Goal: Check status: Check status

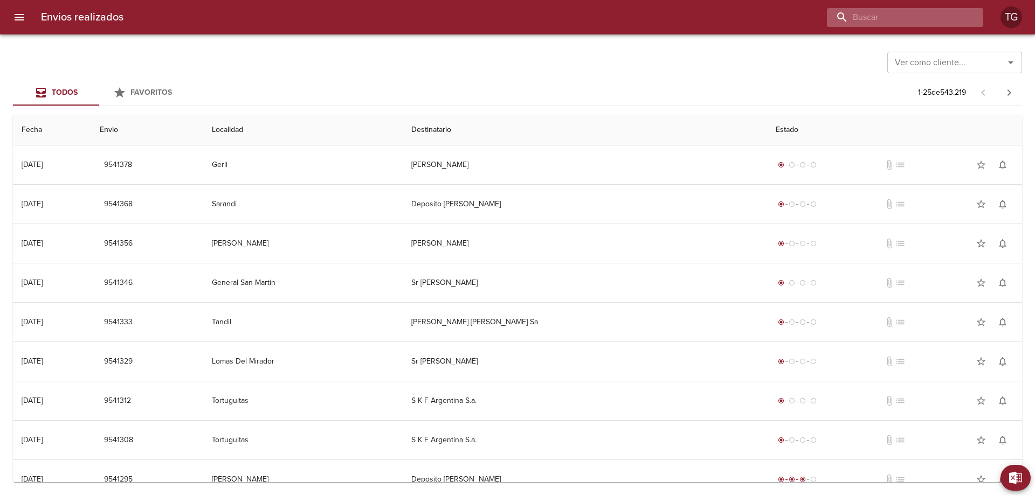
click at [936, 12] on input "buscar" at bounding box center [896, 17] width 138 height 19
paste input "9364149"
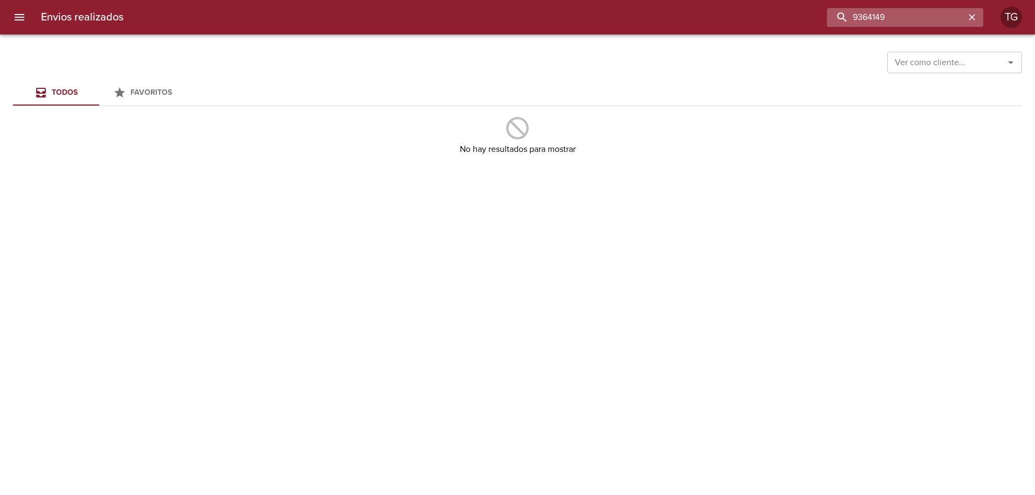
drag, startPoint x: 851, startPoint y: 18, endPoint x: 923, endPoint y: 123, distance: 127.6
click at [851, 18] on input "9364149" at bounding box center [896, 17] width 138 height 19
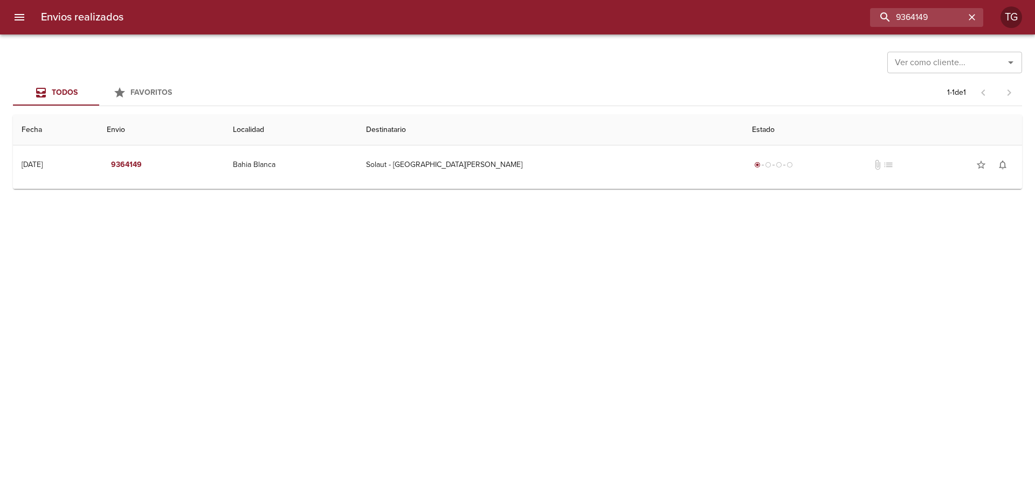
click at [449, 193] on div "Ver como cliente... Ver como cliente... Todos Favoritos 1 - 1 de 1 Fecha Envio …" at bounding box center [517, 264] width 1035 height 461
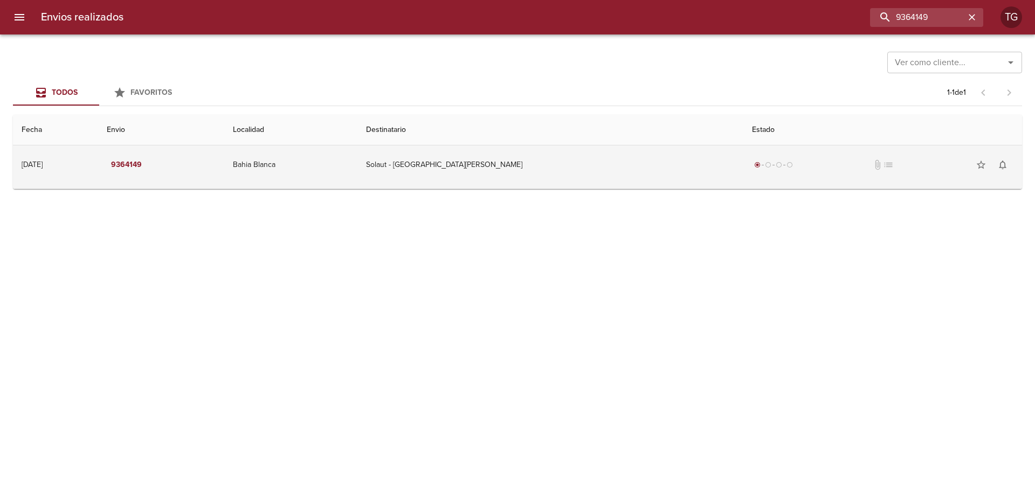
click at [357, 169] on td "Bahia Blanca" at bounding box center [290, 164] width 133 height 39
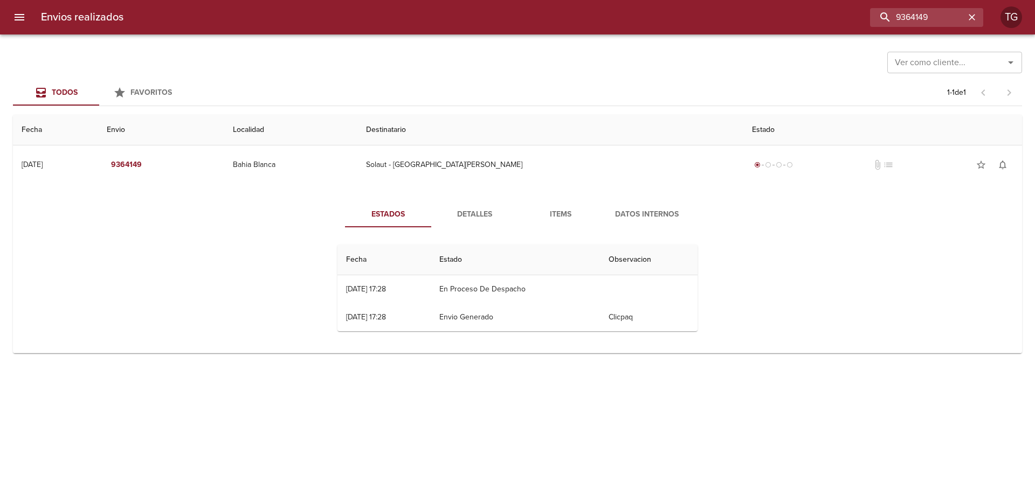
drag, startPoint x: 436, startPoint y: 155, endPoint x: 447, endPoint y: 249, distance: 94.4
click at [357, 155] on td "Bahia Blanca" at bounding box center [290, 164] width 133 height 39
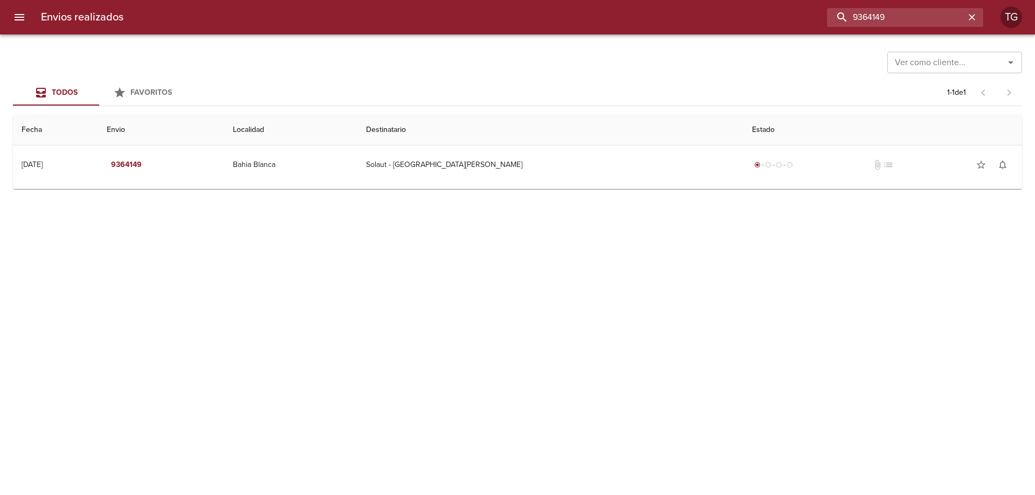
drag, startPoint x: 524, startPoint y: 35, endPoint x: 491, endPoint y: 30, distance: 33.2
click at [509, 33] on div "Envios realizados 9364149 TG" at bounding box center [517, 17] width 1035 height 34
paste input "81367"
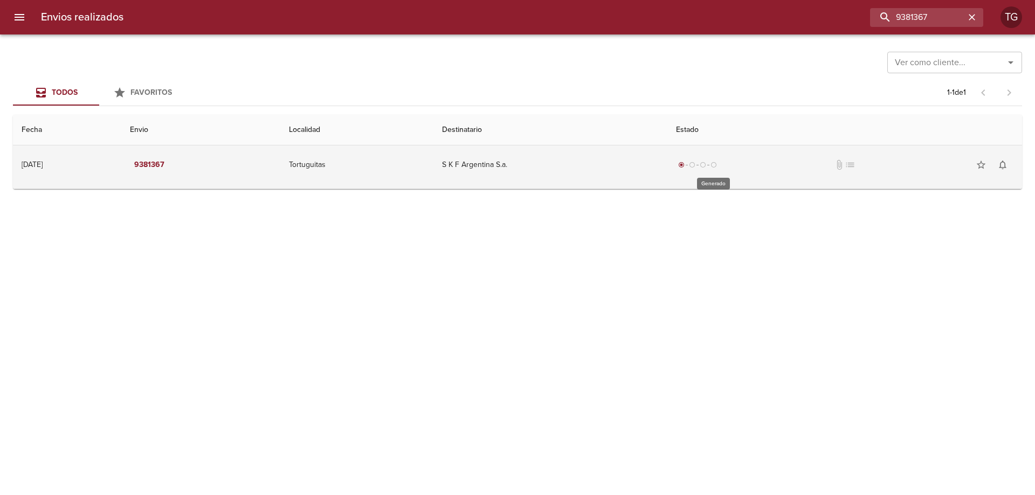
click at [719, 164] on div "radio_button_unchecked" at bounding box center [713, 165] width 11 height 6
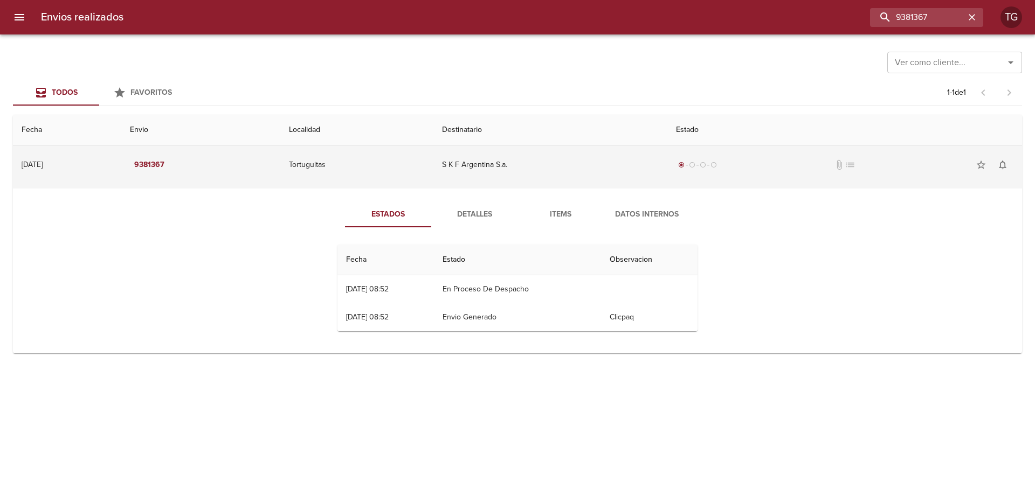
click at [582, 162] on td "S K F Argentina S.a." at bounding box center [550, 164] width 234 height 39
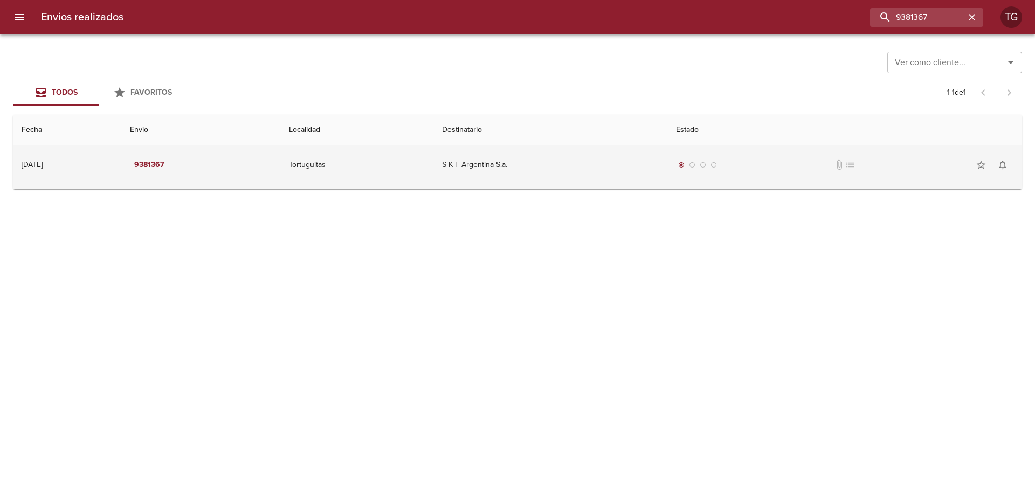
click at [433, 161] on td "Tortuguitas" at bounding box center [356, 164] width 153 height 39
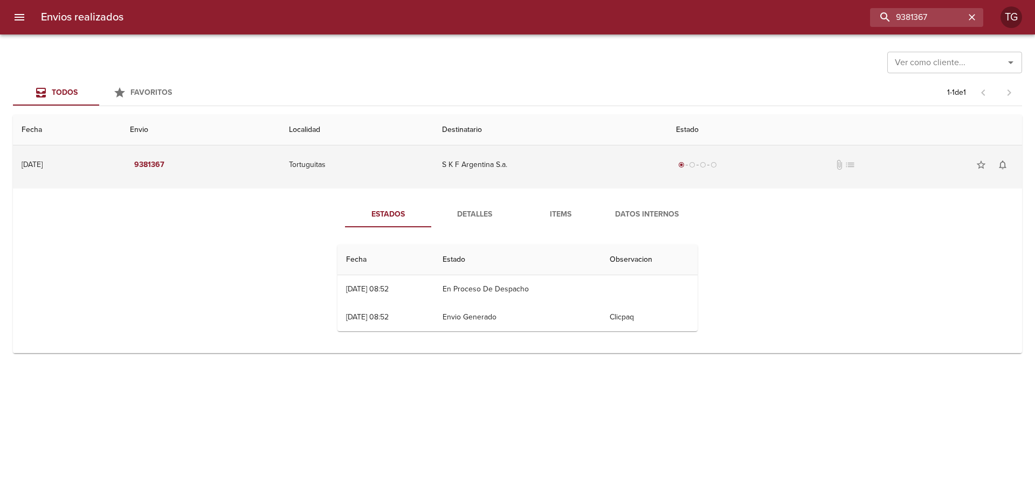
click at [433, 170] on td "Tortuguitas" at bounding box center [356, 164] width 153 height 39
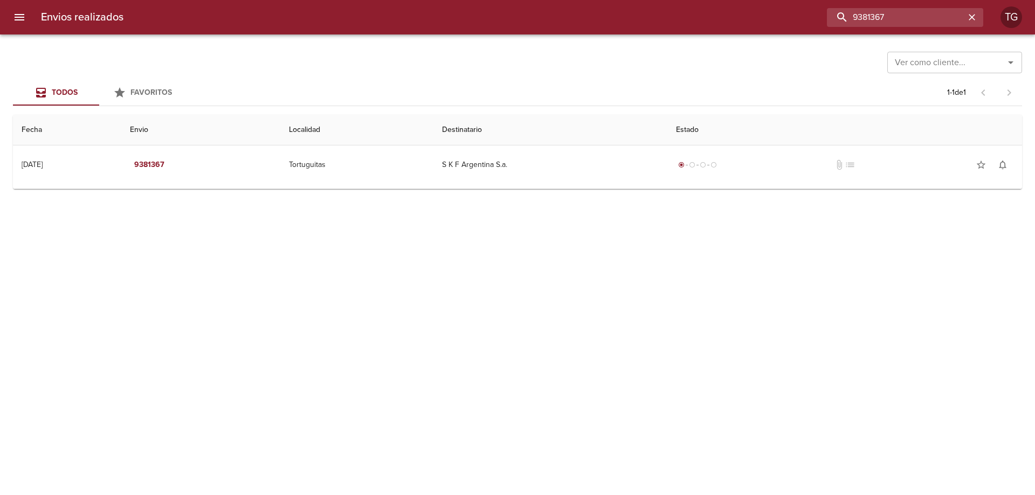
drag, startPoint x: 940, startPoint y: 17, endPoint x: 547, endPoint y: -27, distance: 394.7
click at [547, 0] on html "Envios realizados 9381367 TG Ver como cliente... Ver como cliente... Todos Favo…" at bounding box center [517, 0] width 1035 height 0
paste input "9399633"
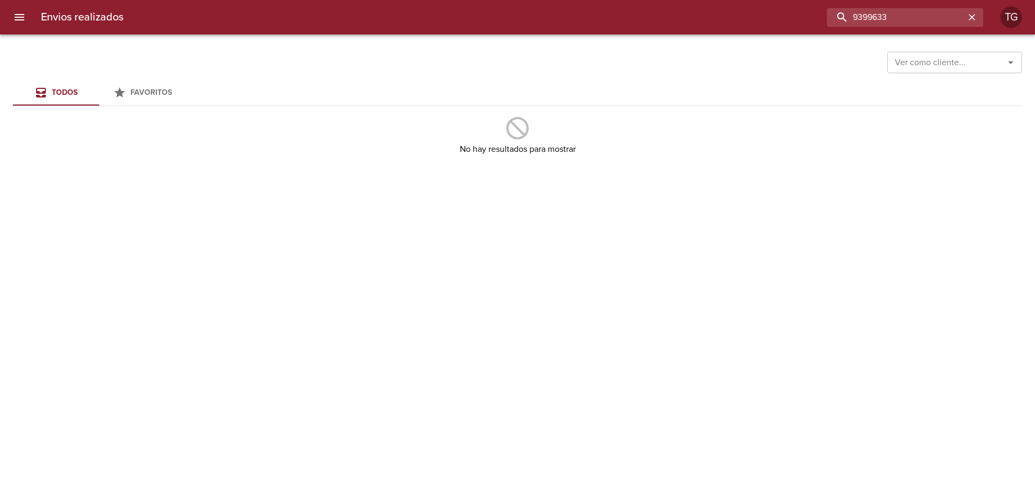
drag, startPoint x: 856, startPoint y: 16, endPoint x: 776, endPoint y: 9, distance: 80.1
click at [779, 10] on div "9399633" at bounding box center [557, 17] width 851 height 19
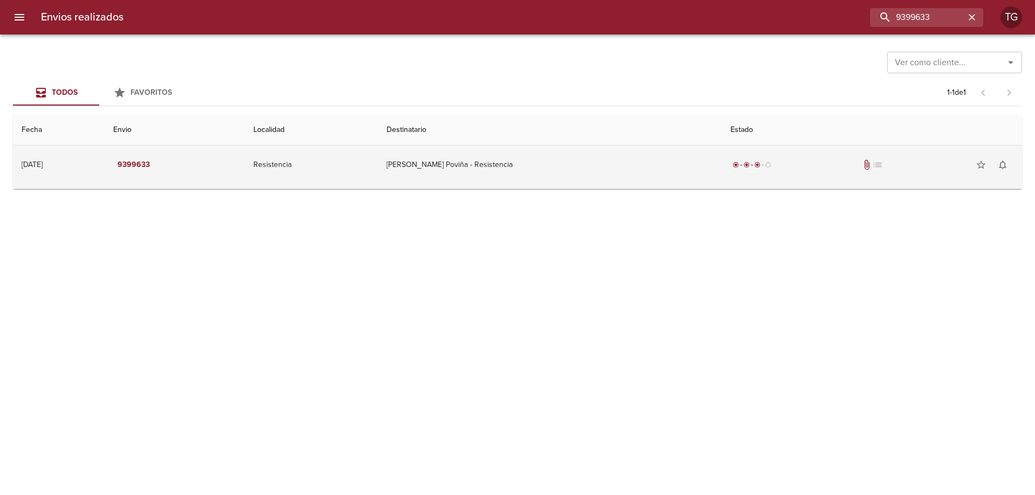
click at [737, 172] on div "radio_button_checked radio_button_checked radio_button_checked radio_button_unc…" at bounding box center [871, 165] width 283 height 22
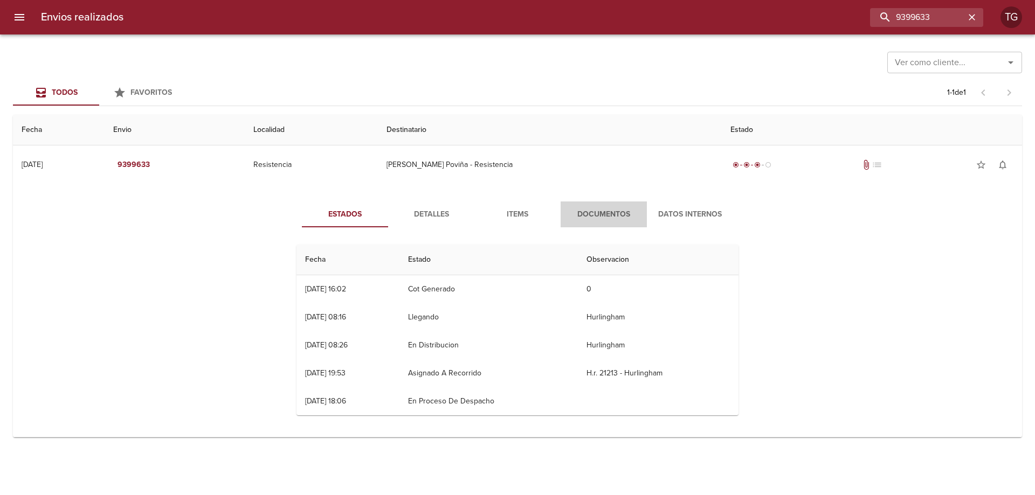
click at [593, 212] on span "Documentos" at bounding box center [603, 214] width 73 height 13
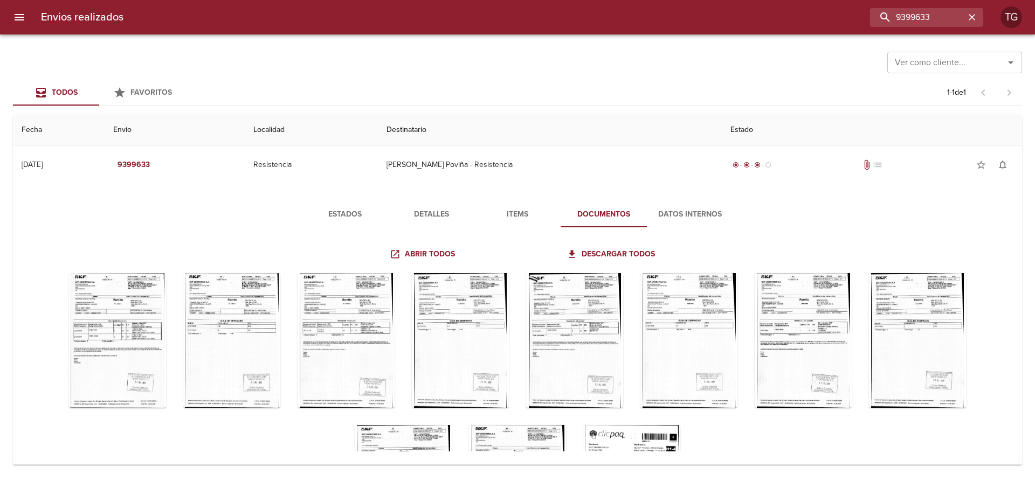
click at [332, 210] on span "Estados" at bounding box center [344, 214] width 73 height 13
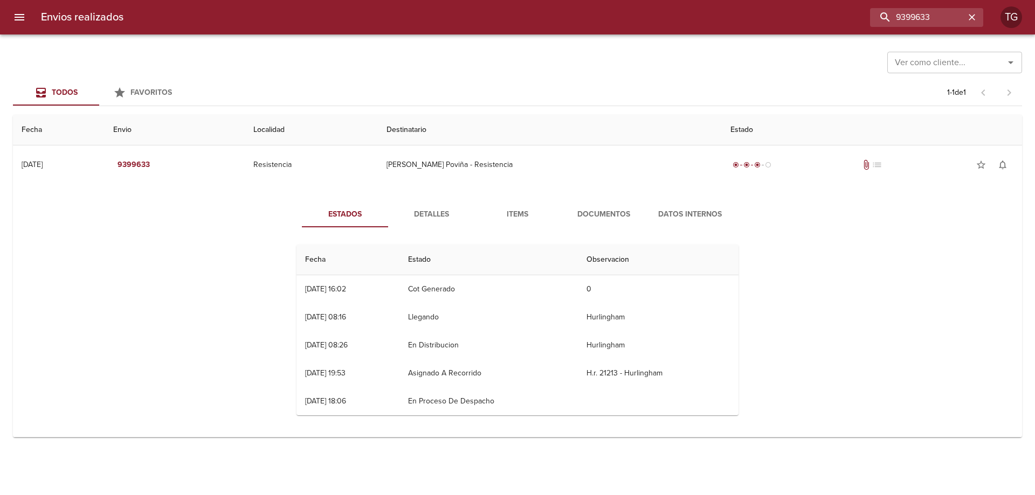
click at [593, 204] on button "Documentos" at bounding box center [603, 215] width 86 height 26
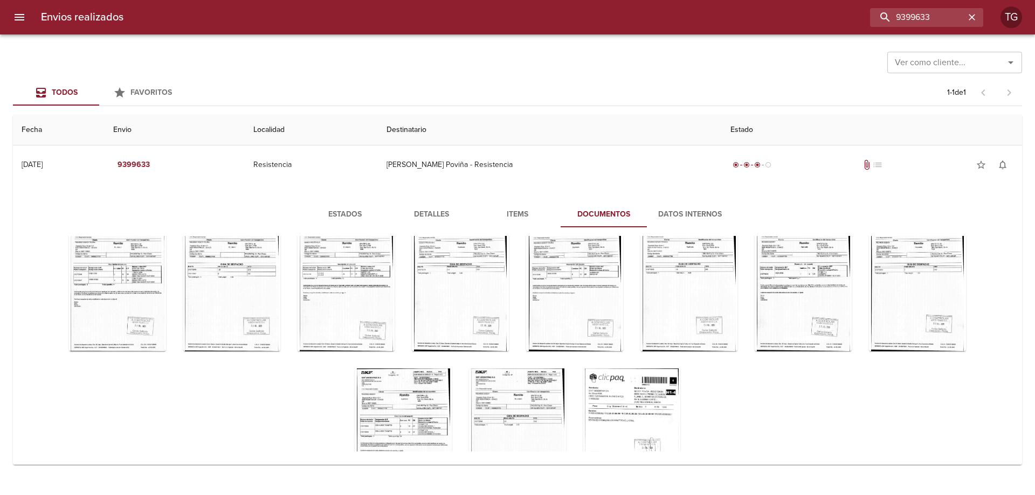
scroll to position [117, 0]
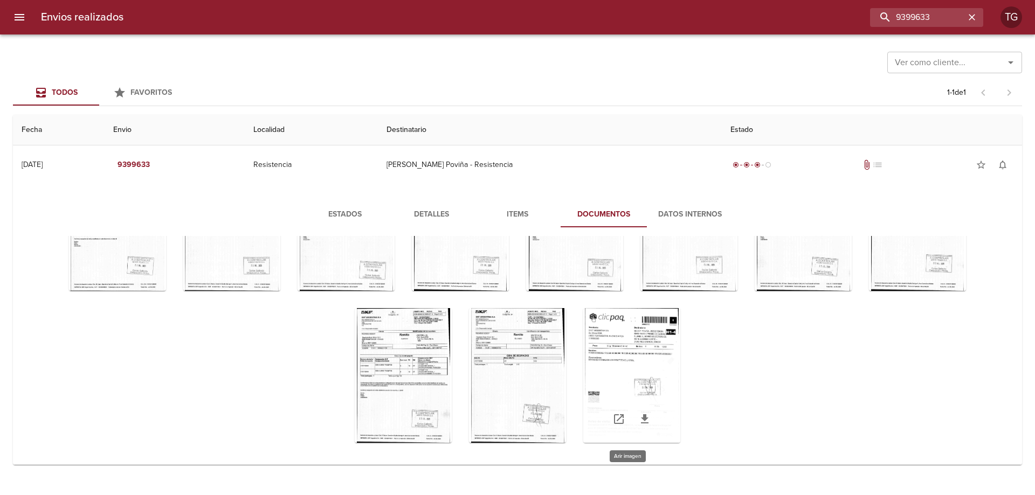
click at [626, 385] on div "Tabla de envíos del cliente" at bounding box center [631, 375] width 97 height 135
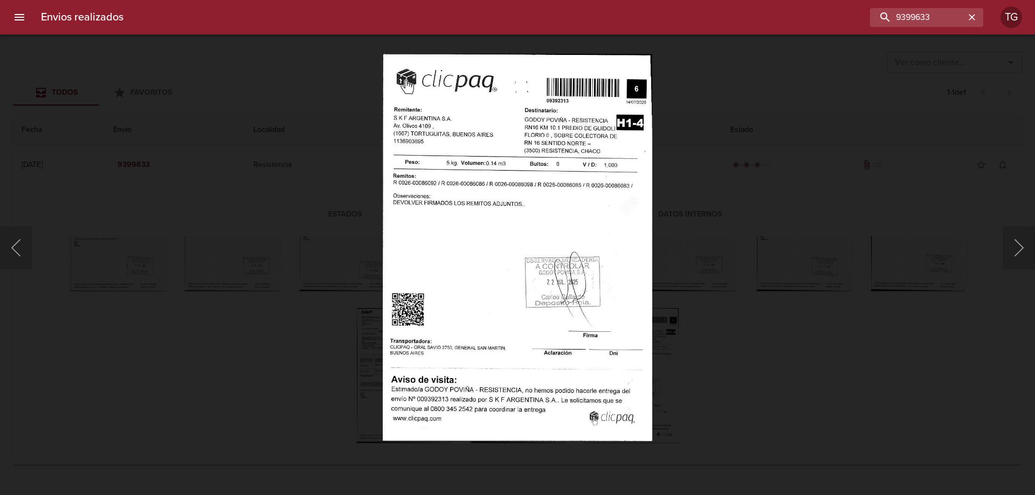
click at [735, 264] on div "Lightbox" at bounding box center [517, 247] width 1035 height 495
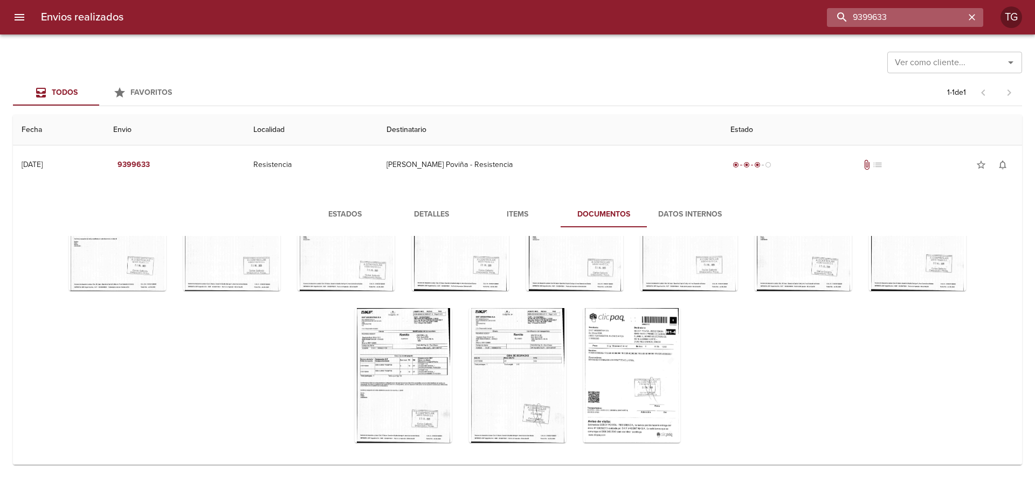
drag, startPoint x: 928, startPoint y: 16, endPoint x: 914, endPoint y: 17, distance: 14.1
click at [914, 17] on input "9399633" at bounding box center [896, 17] width 138 height 19
drag, startPoint x: 876, startPoint y: 16, endPoint x: 838, endPoint y: 21, distance: 37.5
click at [838, 21] on input "9399633" at bounding box center [896, 17] width 138 height 19
drag, startPoint x: 771, startPoint y: 20, endPoint x: 712, endPoint y: 20, distance: 59.3
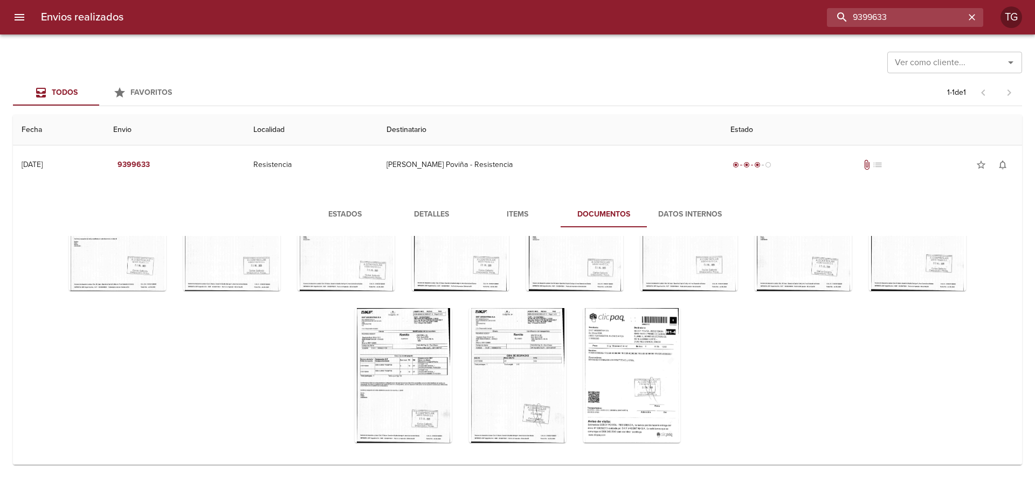
click at [712, 20] on div "9399633" at bounding box center [557, 17] width 851 height 19
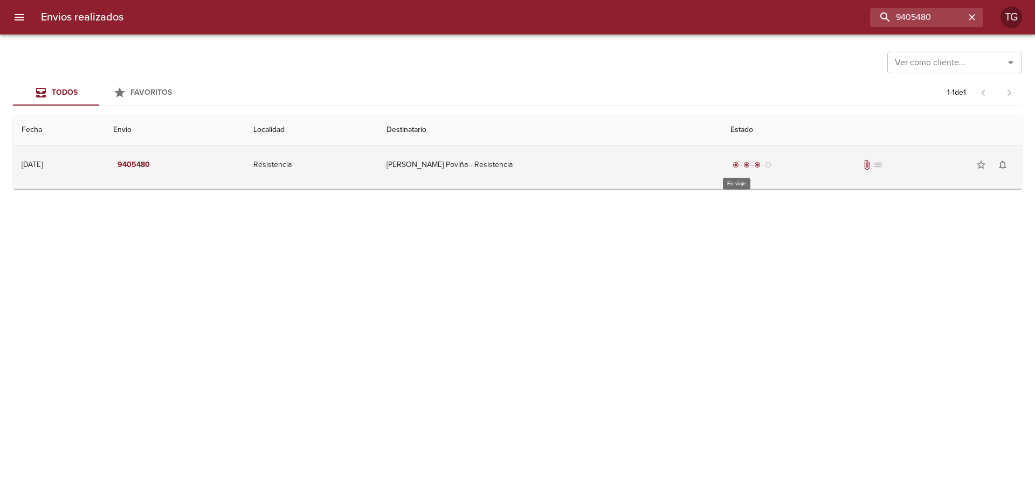
click at [752, 167] on div "radio_button_checked" at bounding box center [757, 165] width 11 height 6
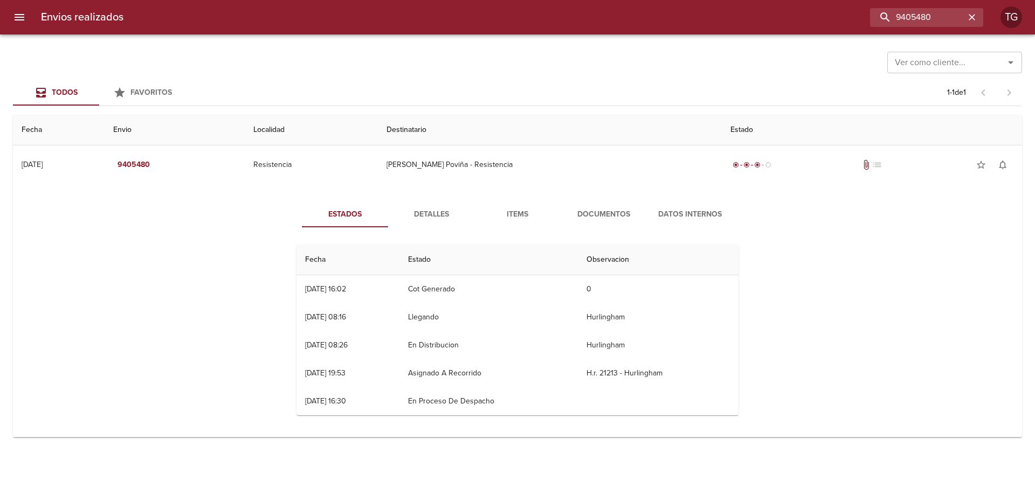
click at [579, 210] on span "Documentos" at bounding box center [603, 214] width 73 height 13
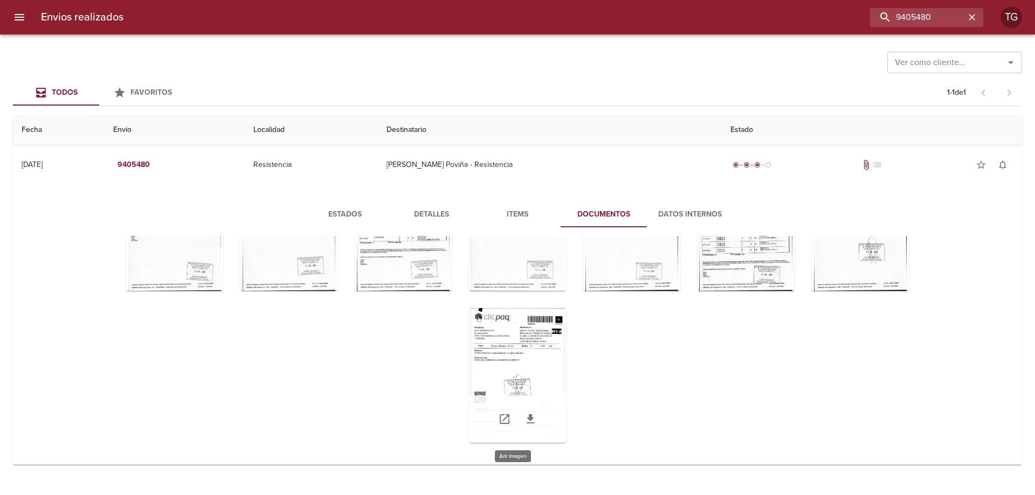
click at [517, 365] on div "Tabla de envíos del cliente" at bounding box center [517, 375] width 97 height 135
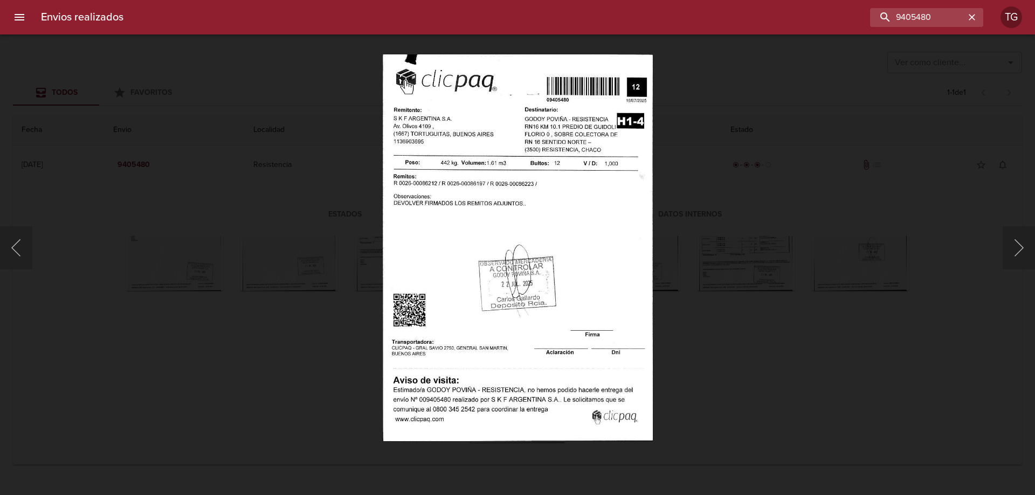
click at [763, 310] on div "Lightbox" at bounding box center [517, 247] width 1035 height 495
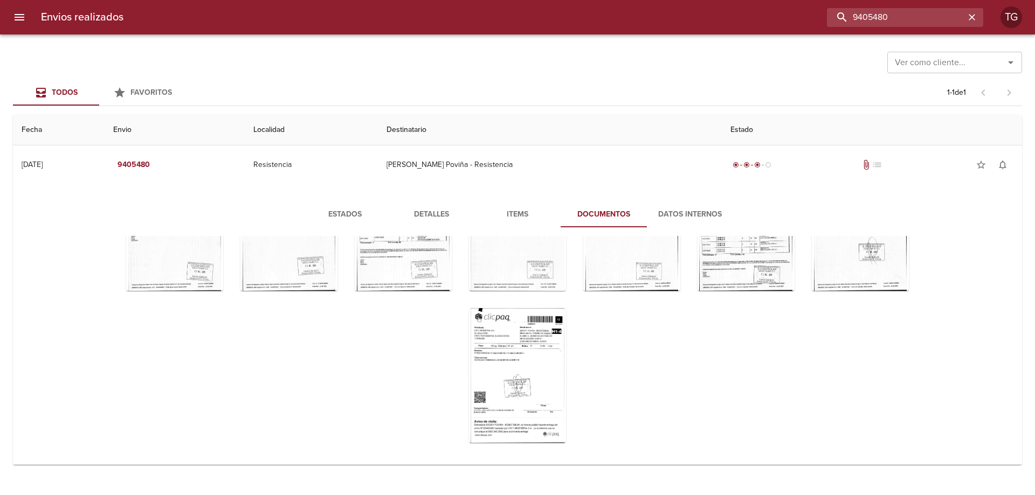
drag, startPoint x: 954, startPoint y: 20, endPoint x: 488, endPoint y: 4, distance: 466.4
click at [489, 5] on div "Envios realizados 9405480 TG" at bounding box center [517, 17] width 1035 height 34
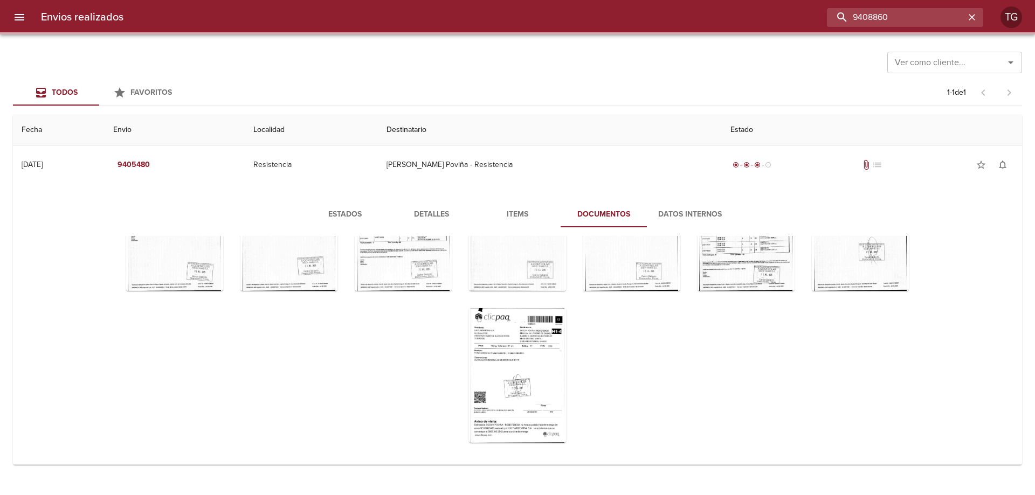
scroll to position [0, 0]
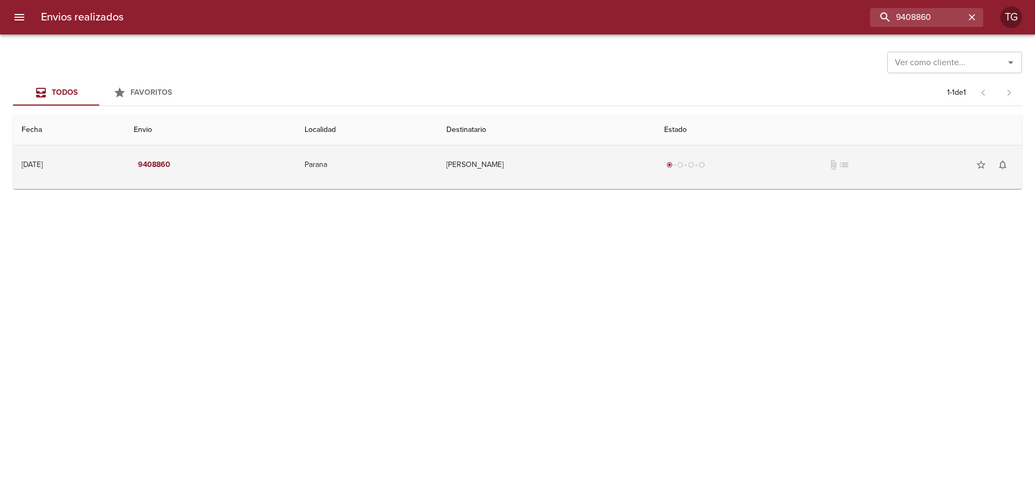
click at [596, 162] on td "[PERSON_NAME]" at bounding box center [547, 164] width 218 height 39
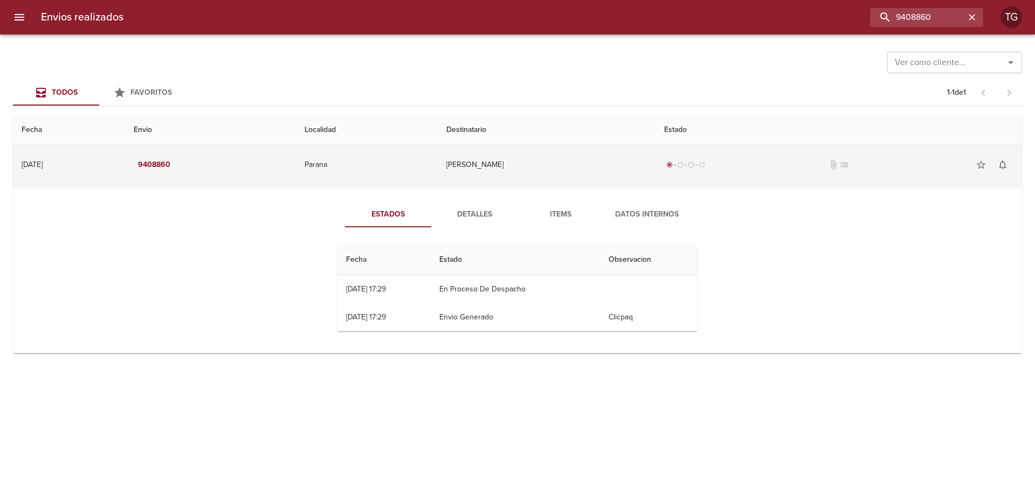
click at [559, 179] on td "[PERSON_NAME]" at bounding box center [547, 164] width 218 height 39
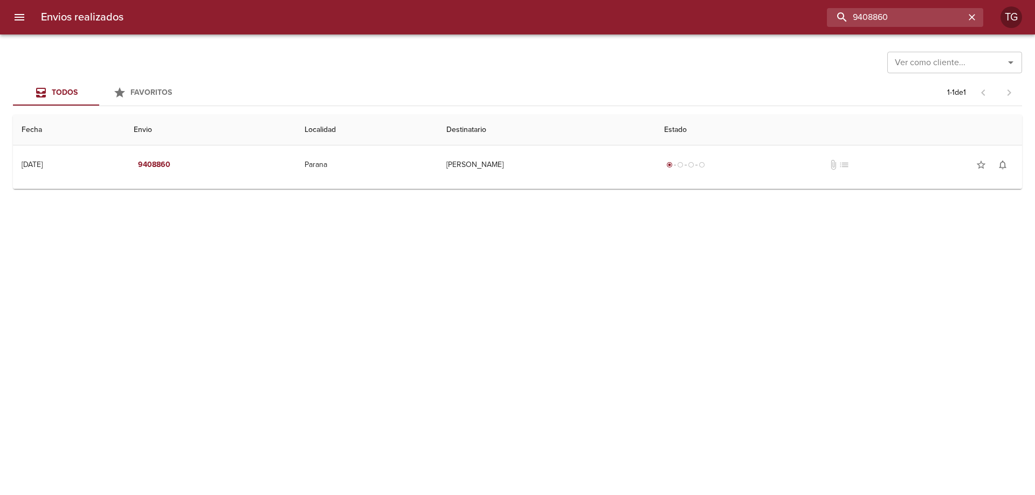
drag, startPoint x: 930, startPoint y: 18, endPoint x: 775, endPoint y: 13, distance: 155.3
click at [775, 13] on div "9408860" at bounding box center [557, 17] width 851 height 19
paste input "9409201"
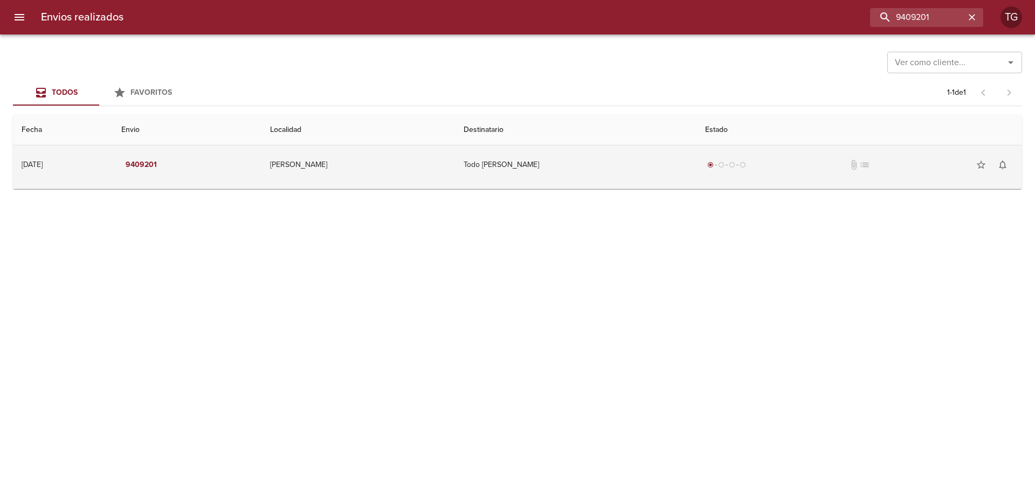
click at [712, 169] on div "radio_button_checked radio_button_unchecked radio_button_unchecked radio_button…" at bounding box center [726, 165] width 43 height 11
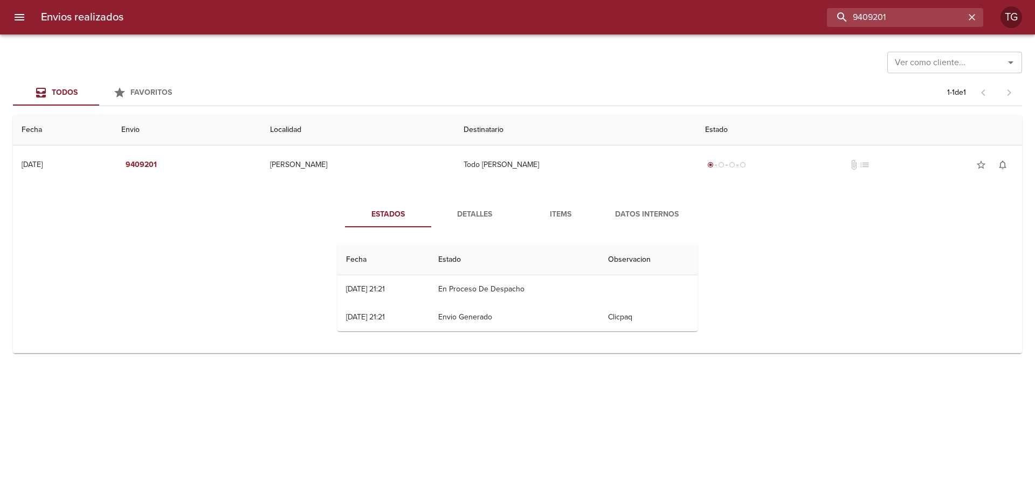
drag, startPoint x: 947, startPoint y: 16, endPoint x: 644, endPoint y: 8, distance: 302.9
click at [648, 9] on div "9409201" at bounding box center [557, 17] width 851 height 19
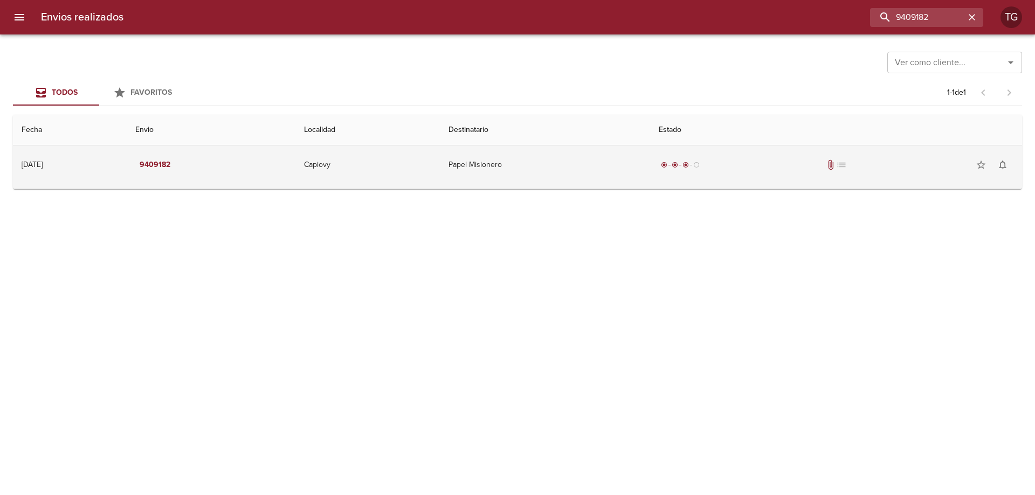
drag, startPoint x: 820, startPoint y: 161, endPoint x: 799, endPoint y: 186, distance: 33.0
click at [819, 161] on div "radio_button_checked radio_button_checked radio_button_checked radio_button_unc…" at bounding box center [835, 165] width 355 height 22
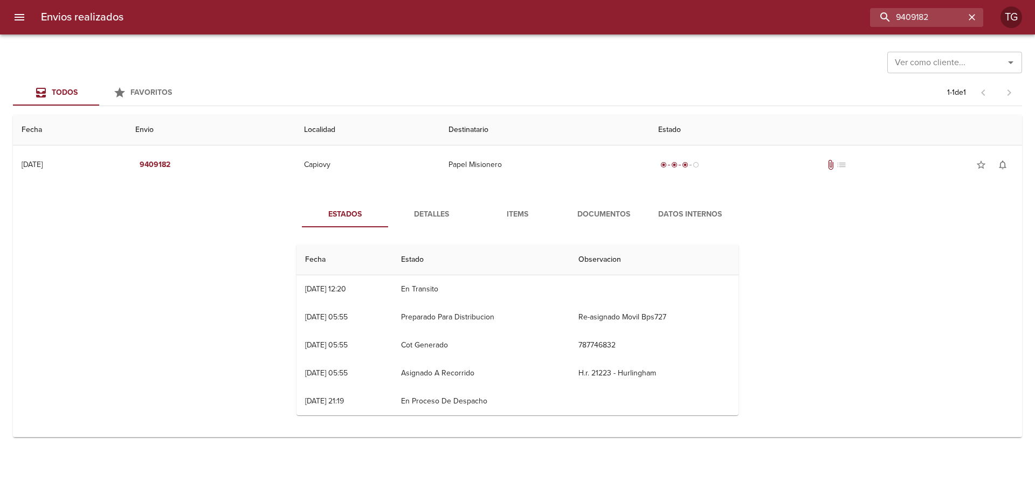
click at [613, 205] on button "Documentos" at bounding box center [603, 215] width 86 height 26
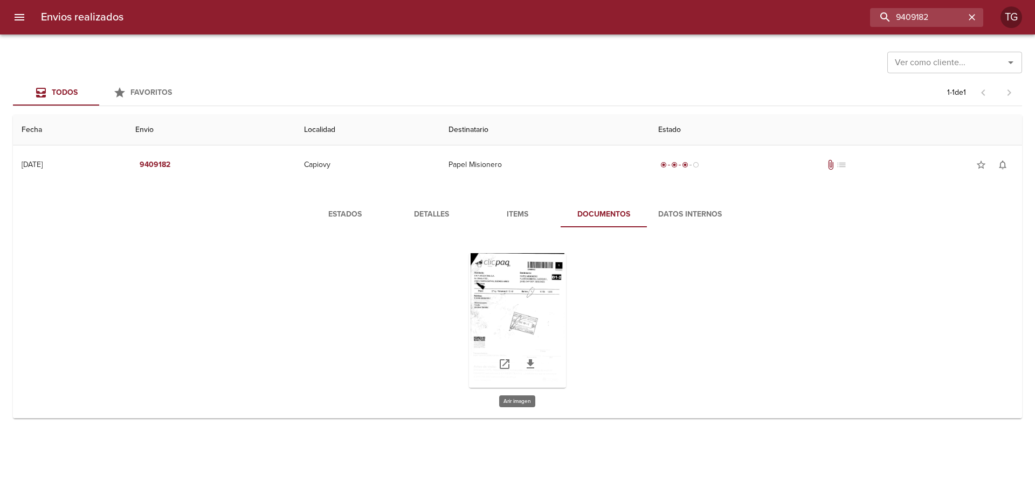
click at [503, 300] on div "Tabla de envíos del cliente" at bounding box center [517, 320] width 97 height 135
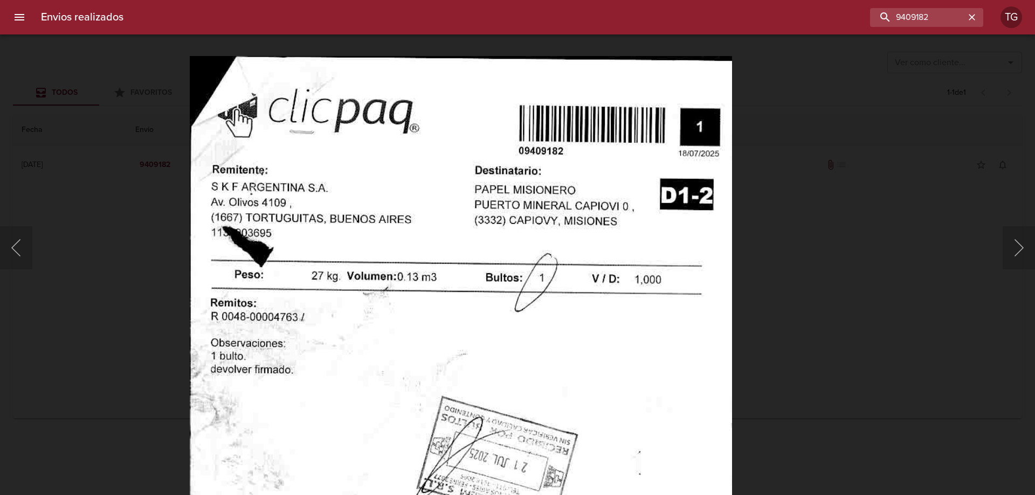
click at [597, 341] on img "Lightbox" at bounding box center [461, 445] width 542 height 778
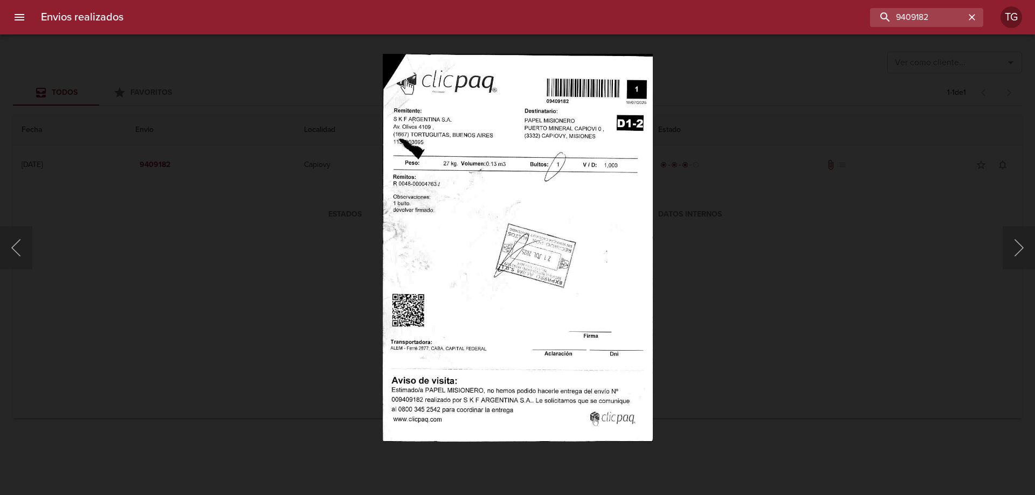
click at [852, 242] on div "Lightbox" at bounding box center [517, 247] width 1035 height 495
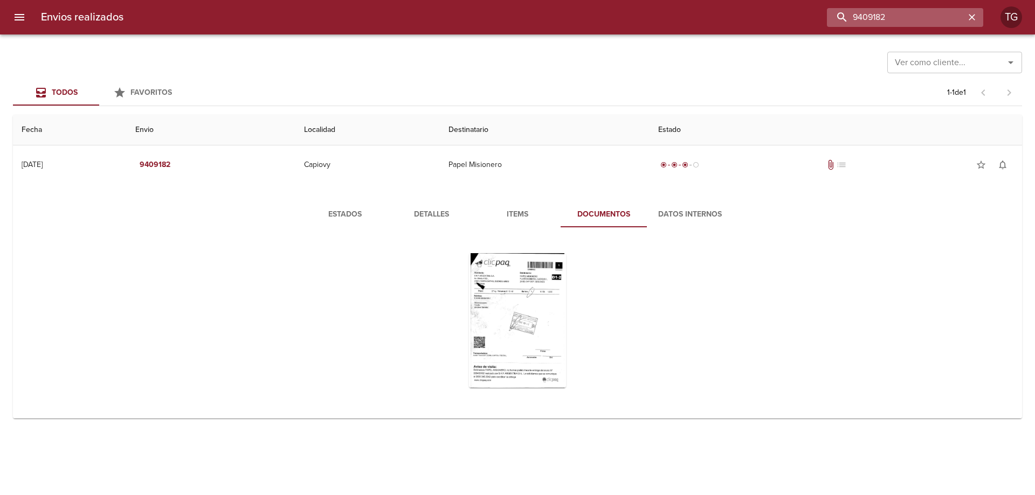
drag, startPoint x: 920, startPoint y: 16, endPoint x: 856, endPoint y: 16, distance: 63.6
click at [856, 16] on input "9409182" at bounding box center [896, 17] width 138 height 19
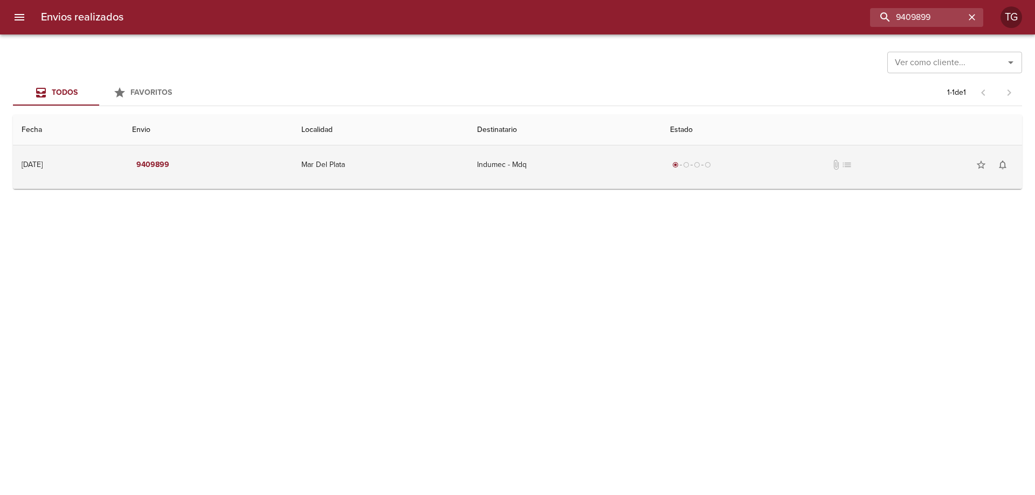
drag, startPoint x: 475, startPoint y: 178, endPoint x: 699, endPoint y: 176, distance: 224.2
click at [468, 176] on td "Mar Del Plata" at bounding box center [381, 164] width 176 height 39
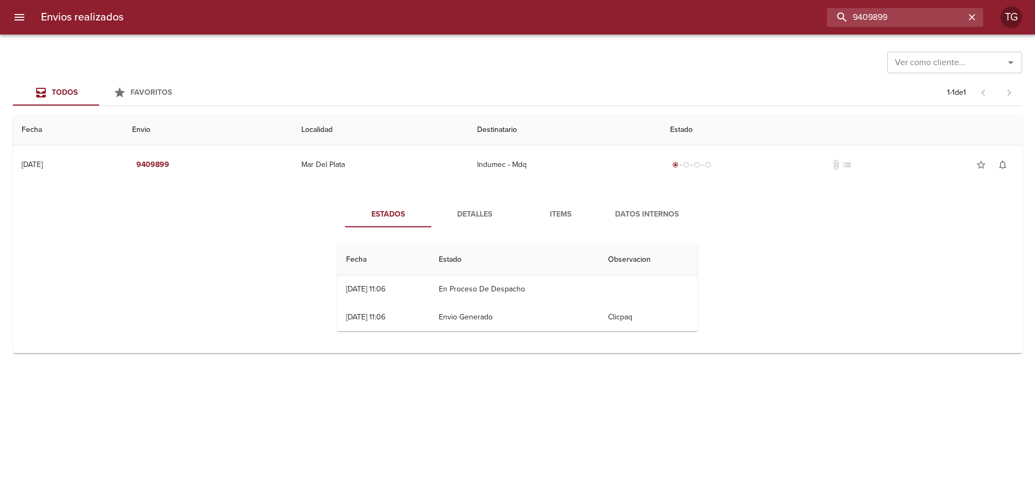
drag, startPoint x: 932, startPoint y: 13, endPoint x: 758, endPoint y: 25, distance: 174.4
click at [758, 25] on div "9409899" at bounding box center [557, 17] width 851 height 19
type input "9409889"
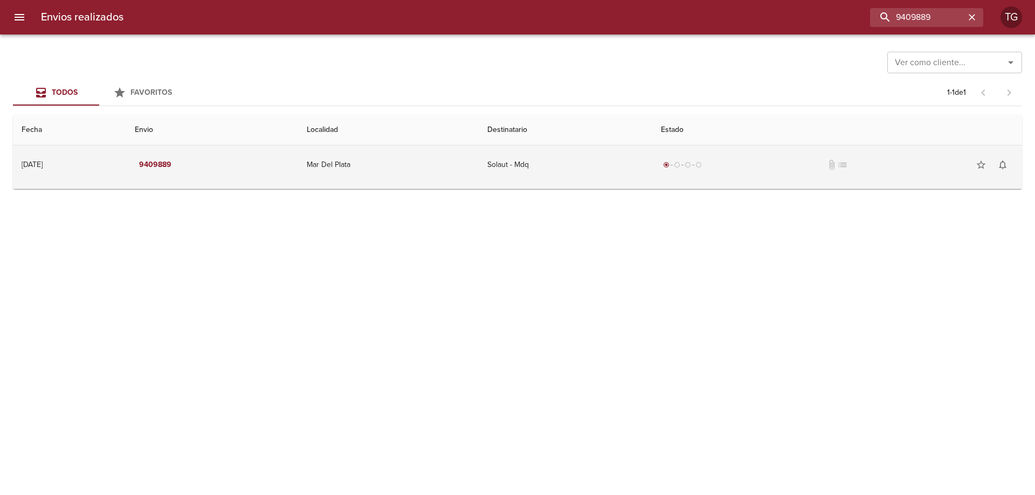
click at [586, 157] on td "Solaut - Mdq" at bounding box center [566, 164] width 174 height 39
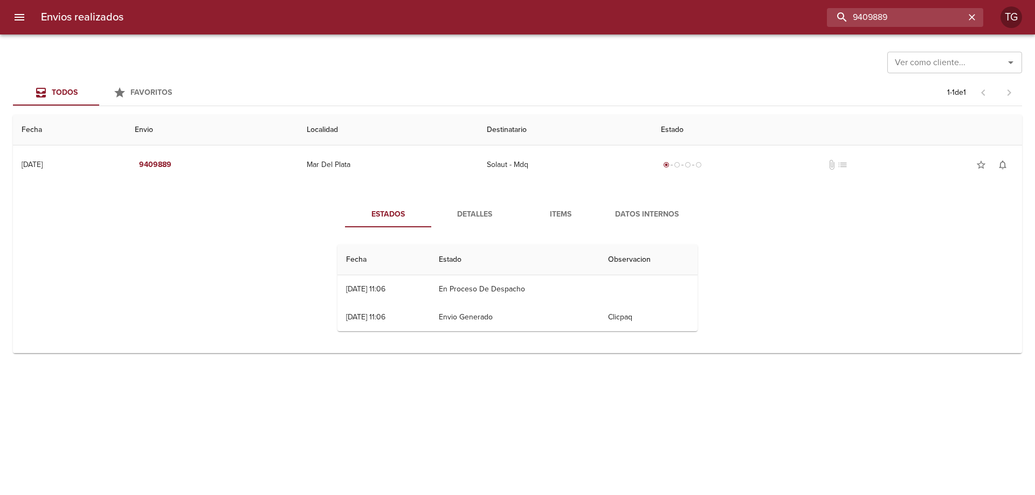
drag, startPoint x: 824, startPoint y: 15, endPoint x: 395, endPoint y: 32, distance: 429.8
click at [530, 15] on div "9409889" at bounding box center [557, 17] width 851 height 19
paste input "13045"
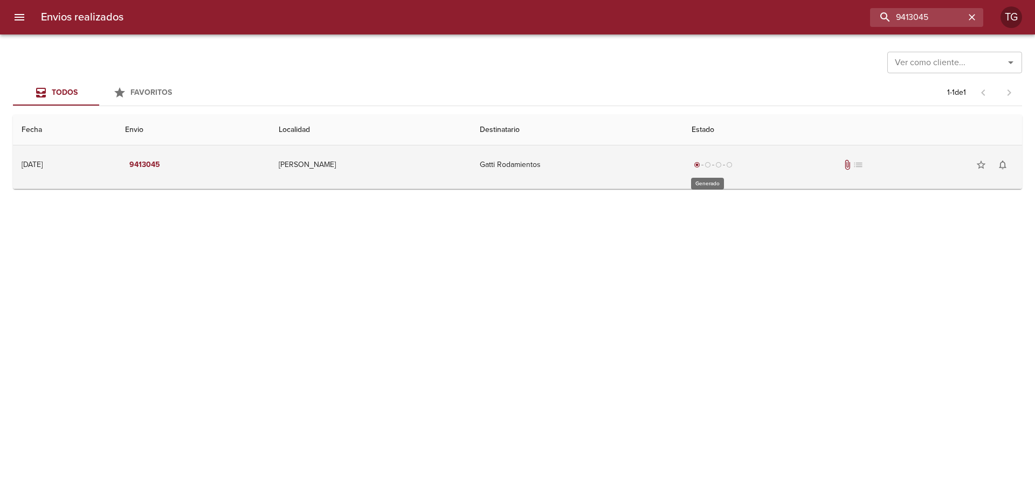
click at [721, 158] on div "radio_button_checked radio_button_unchecked radio_button_unchecked radio_button…" at bounding box center [852, 165] width 322 height 22
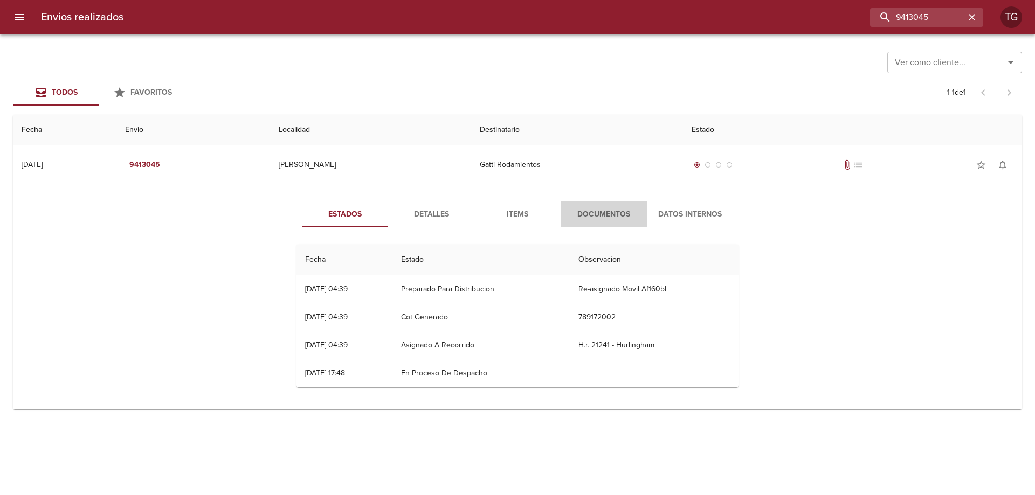
click at [625, 217] on span "Documentos" at bounding box center [603, 214] width 73 height 13
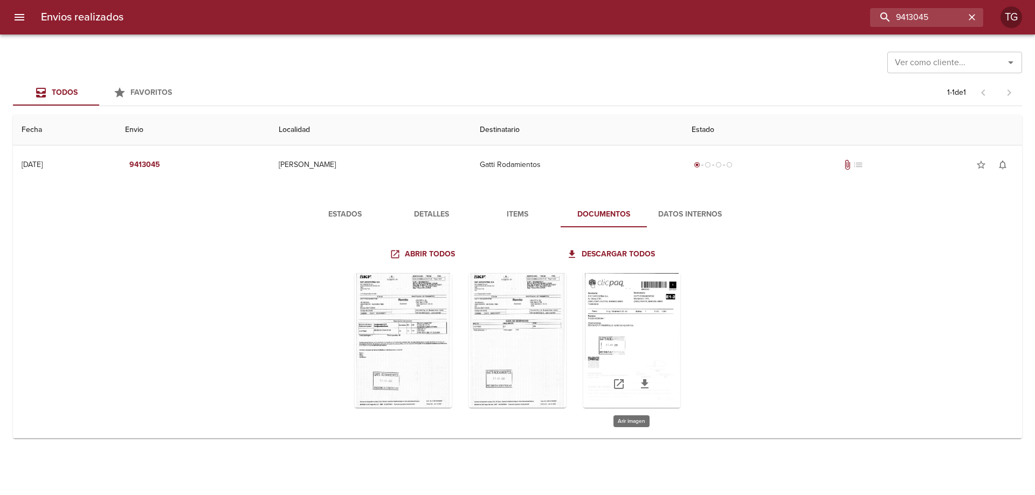
click at [613, 331] on div "Tabla de envíos del cliente" at bounding box center [631, 340] width 97 height 135
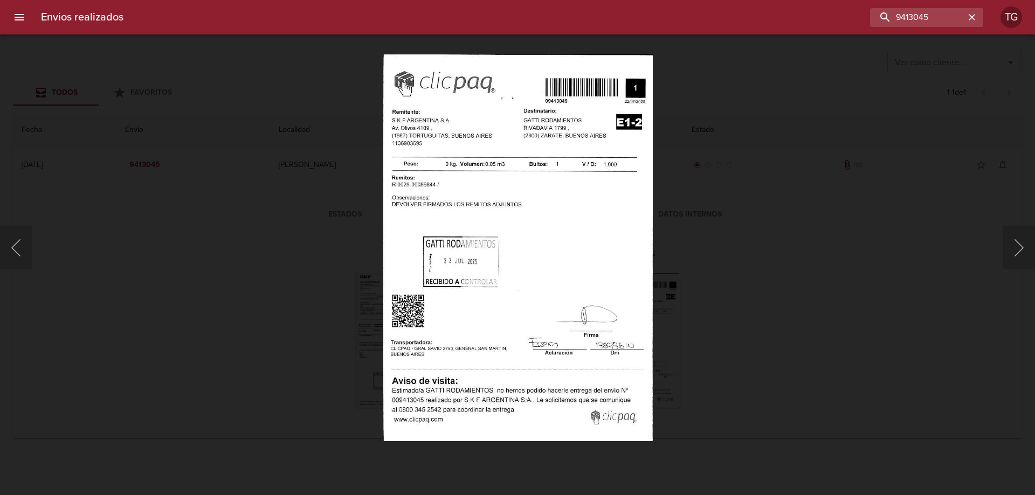
click at [824, 294] on div "Lightbox" at bounding box center [517, 247] width 1035 height 495
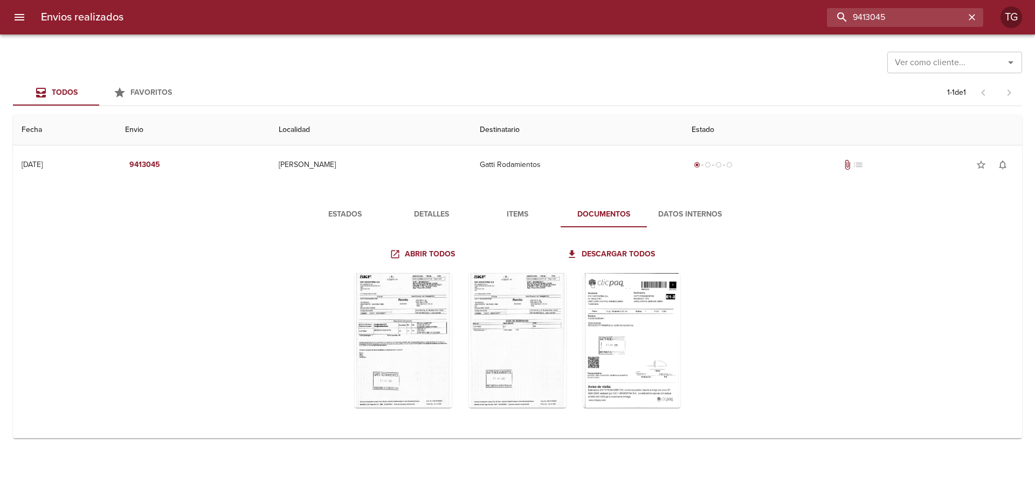
drag, startPoint x: 935, startPoint y: 17, endPoint x: 635, endPoint y: 20, distance: 300.7
click at [635, 20] on div "9413045" at bounding box center [557, 17] width 851 height 19
type input "9413113"
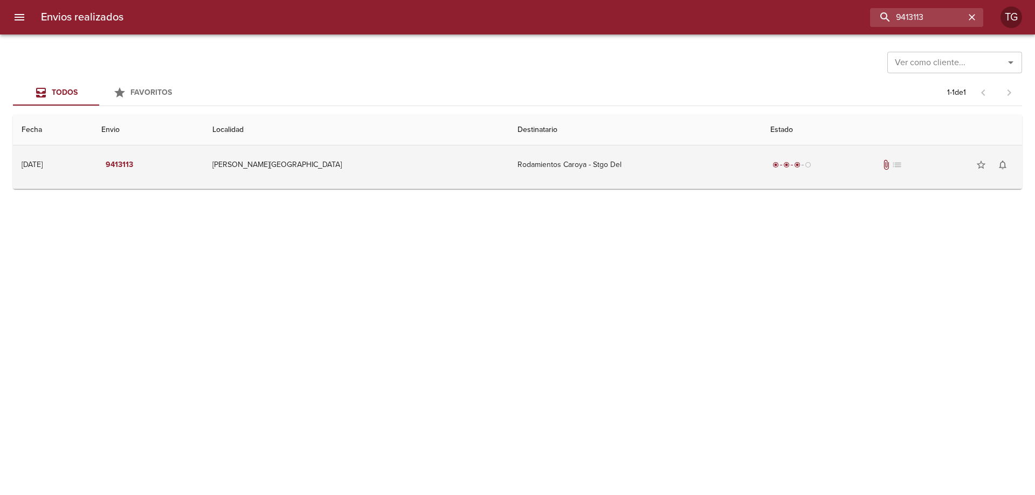
drag, startPoint x: 607, startPoint y: 153, endPoint x: 637, endPoint y: 169, distance: 33.5
click at [607, 152] on td "Rodamientos Caroya - Stgo Del" at bounding box center [635, 164] width 253 height 39
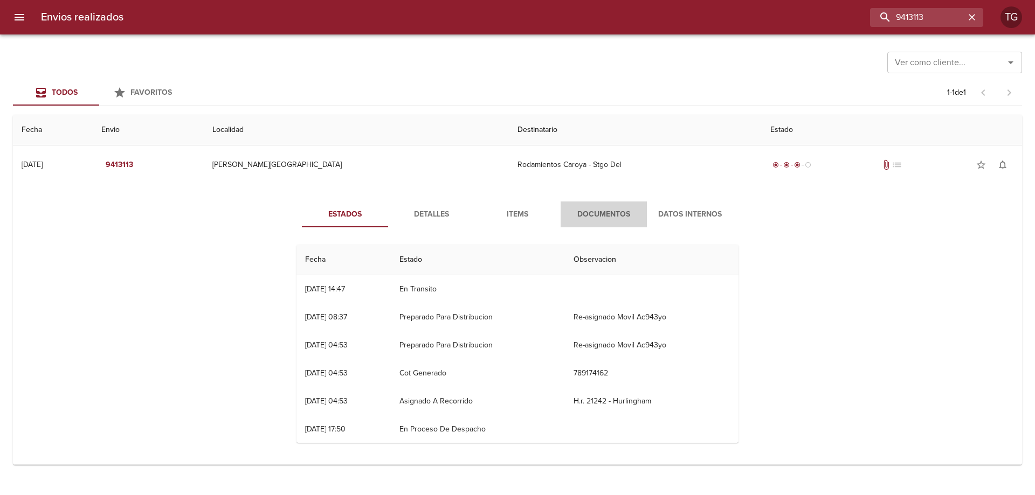
drag, startPoint x: 592, startPoint y: 223, endPoint x: 640, endPoint y: 249, distance: 54.7
click at [596, 220] on button "Documentos" at bounding box center [603, 215] width 86 height 26
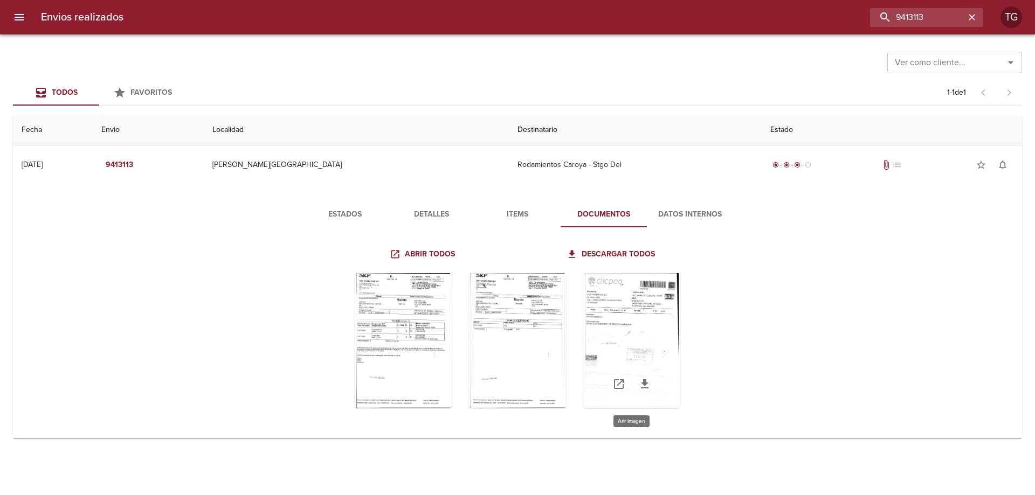
click at [606, 319] on div "Tabla de envíos del cliente" at bounding box center [631, 340] width 97 height 135
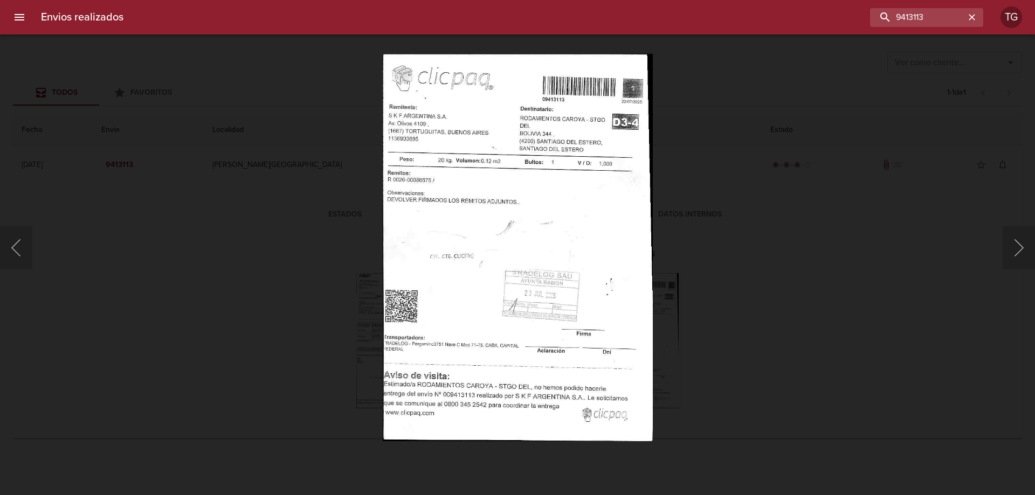
drag, startPoint x: 776, startPoint y: 216, endPoint x: 660, endPoint y: 204, distance: 116.5
click at [767, 214] on div "Lightbox" at bounding box center [517, 247] width 1035 height 495
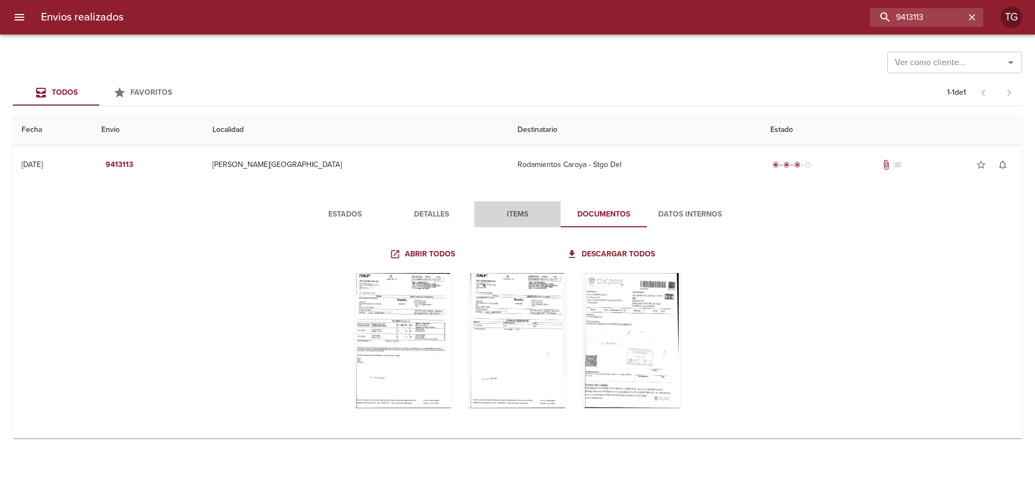
drag, startPoint x: 505, startPoint y: 211, endPoint x: 532, endPoint y: 227, distance: 30.7
click at [504, 211] on span "Items" at bounding box center [517, 214] width 73 height 13
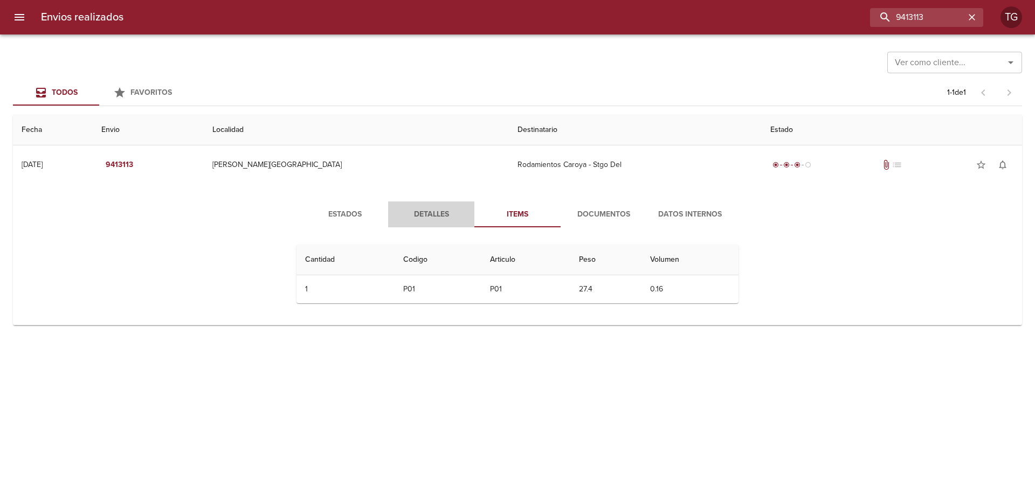
drag, startPoint x: 417, startPoint y: 209, endPoint x: 410, endPoint y: 212, distance: 7.7
click at [415, 209] on span "Detalles" at bounding box center [430, 214] width 73 height 13
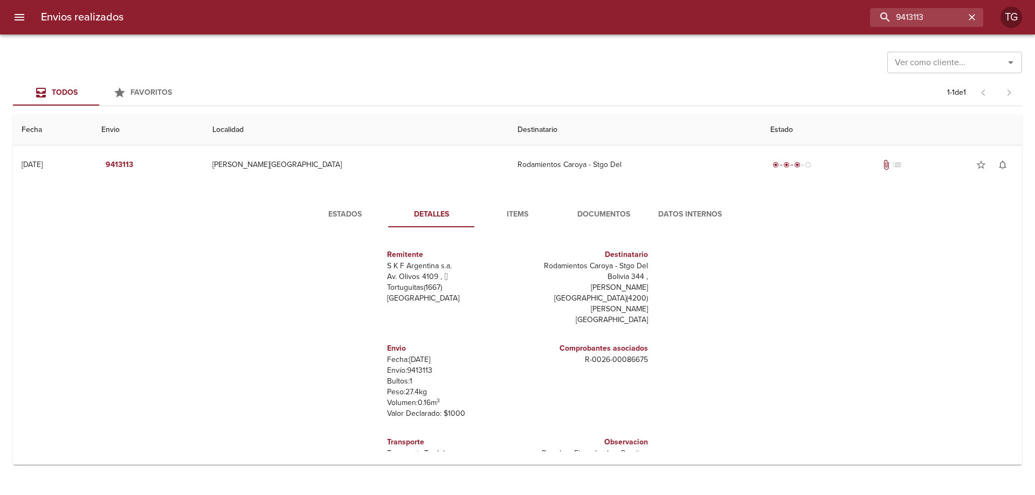
click at [332, 208] on span "Estados" at bounding box center [344, 214] width 73 height 13
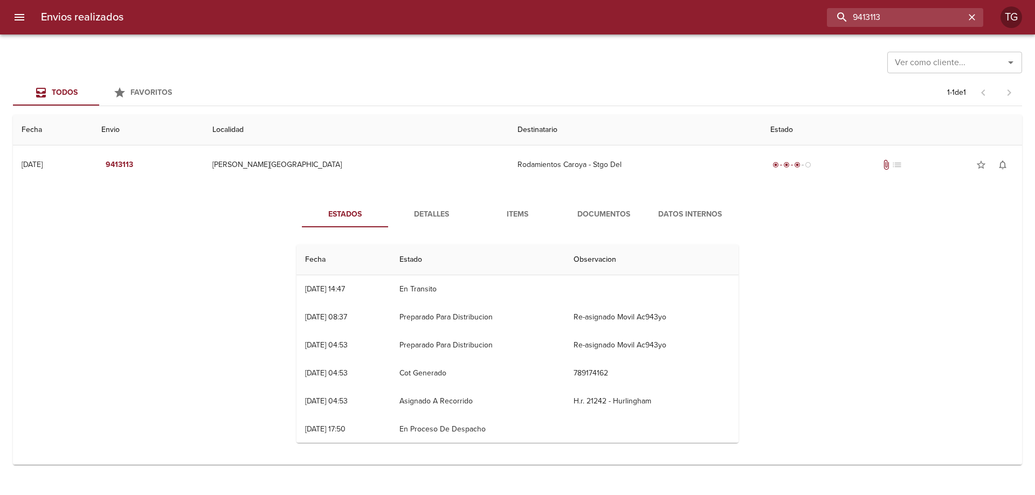
drag, startPoint x: 935, startPoint y: 18, endPoint x: 257, endPoint y: -65, distance: 683.5
click at [257, 0] on html "Envios realizados 9413113 TG Ver como cliente... Ver como cliente... Todos Favo…" at bounding box center [517, 0] width 1035 height 0
click at [571, 205] on button "Documentos" at bounding box center [603, 215] width 86 height 26
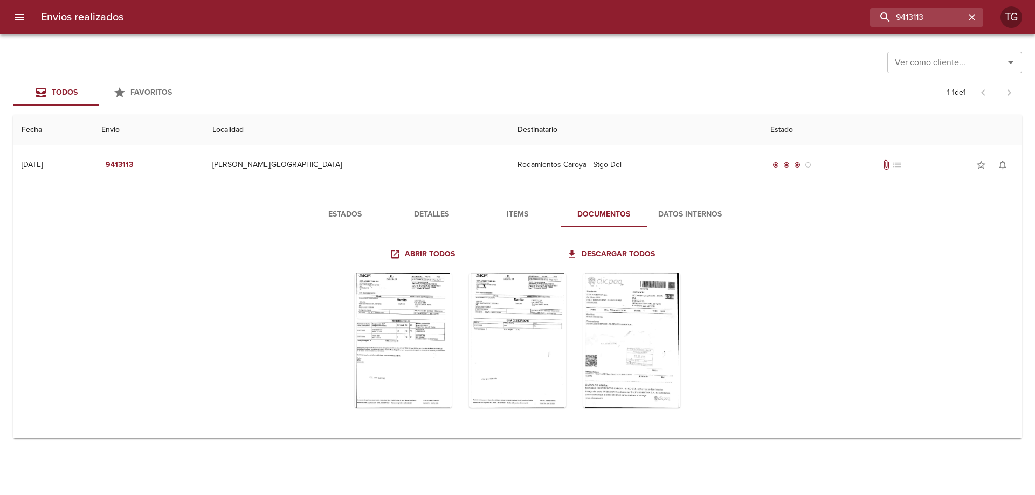
click at [446, 216] on span "Detalles" at bounding box center [430, 214] width 73 height 13
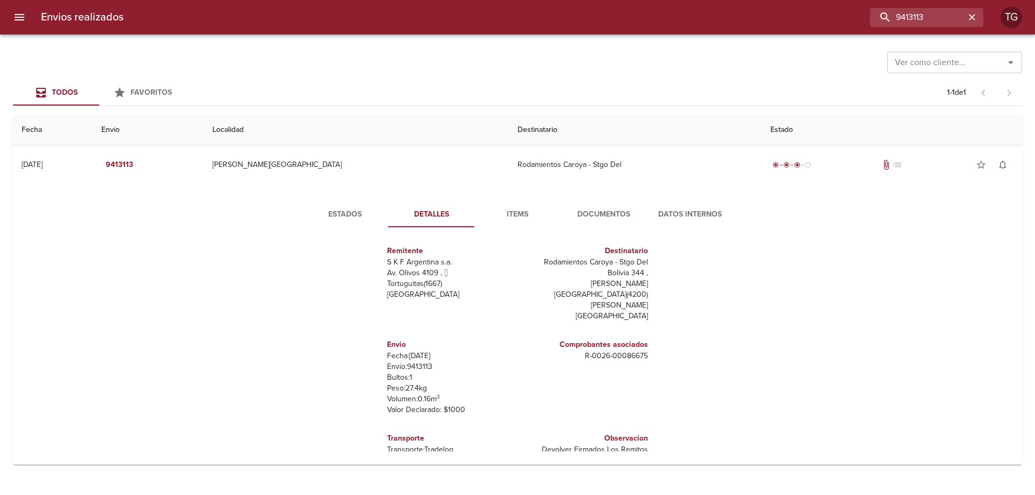
scroll to position [5, 0]
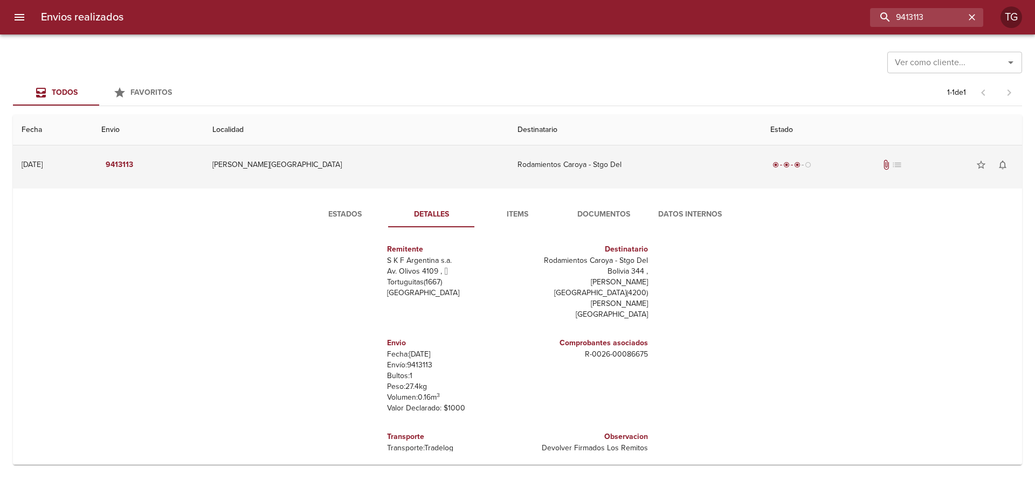
click at [650, 174] on td "Rodamientos Caroya - Stgo Del" at bounding box center [635, 164] width 253 height 39
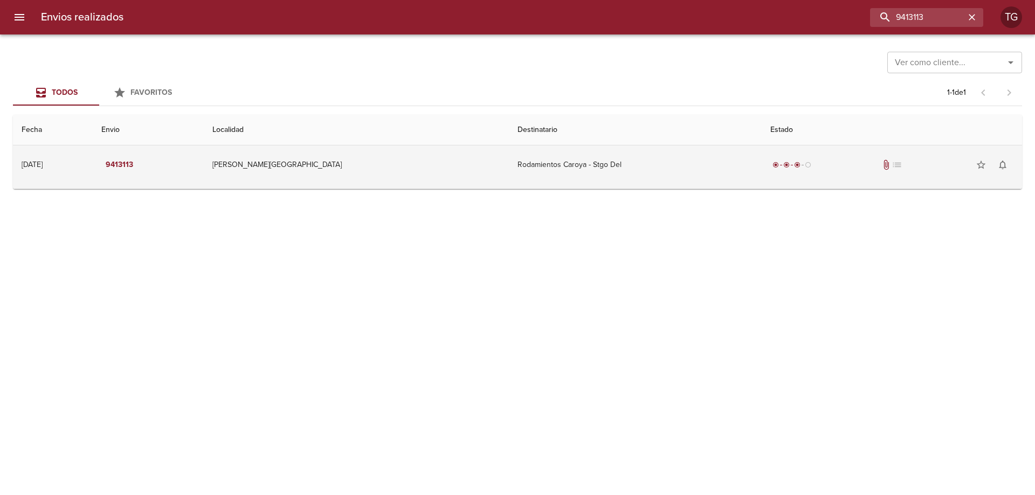
click at [650, 174] on td "Rodamientos Caroya - Stgo Del" at bounding box center [635, 164] width 253 height 39
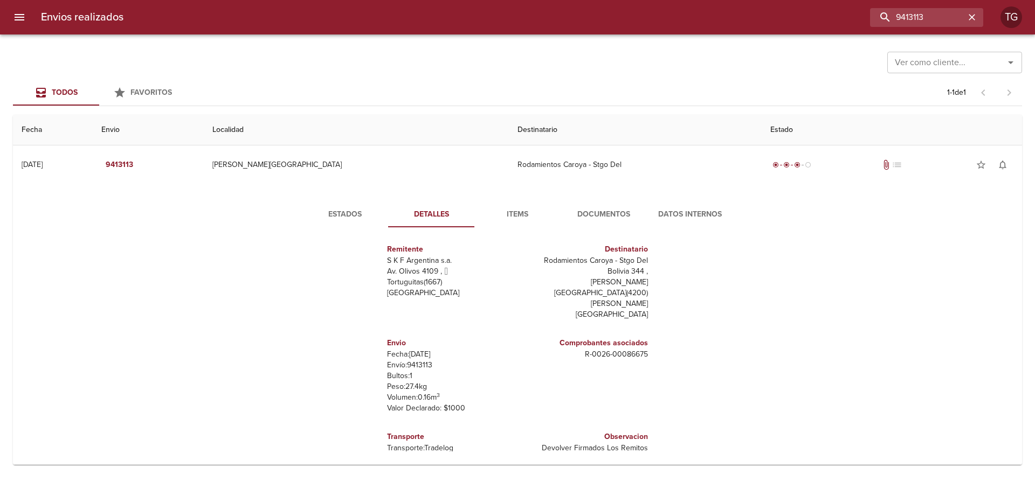
click at [619, 214] on span "Documentos" at bounding box center [603, 214] width 73 height 13
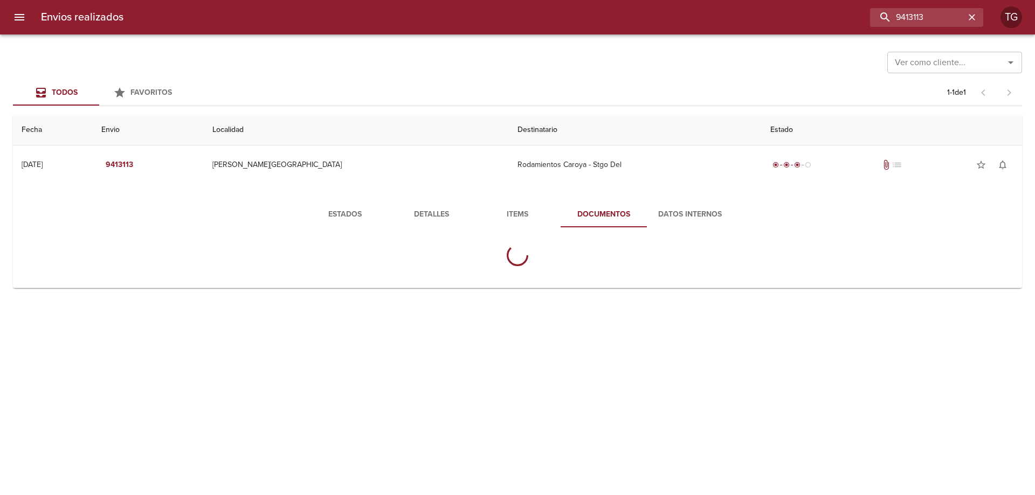
scroll to position [0, 0]
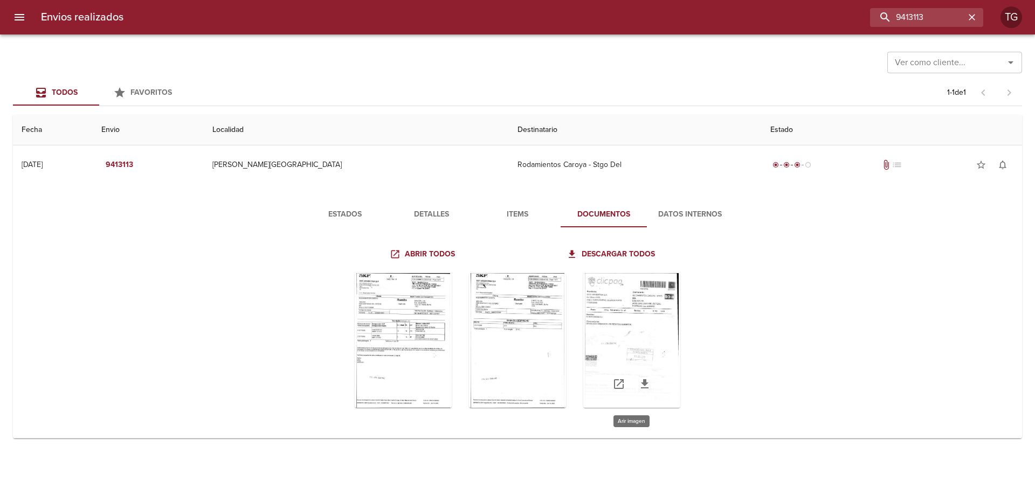
click at [637, 287] on div "Tabla de envíos del cliente" at bounding box center [631, 340] width 97 height 135
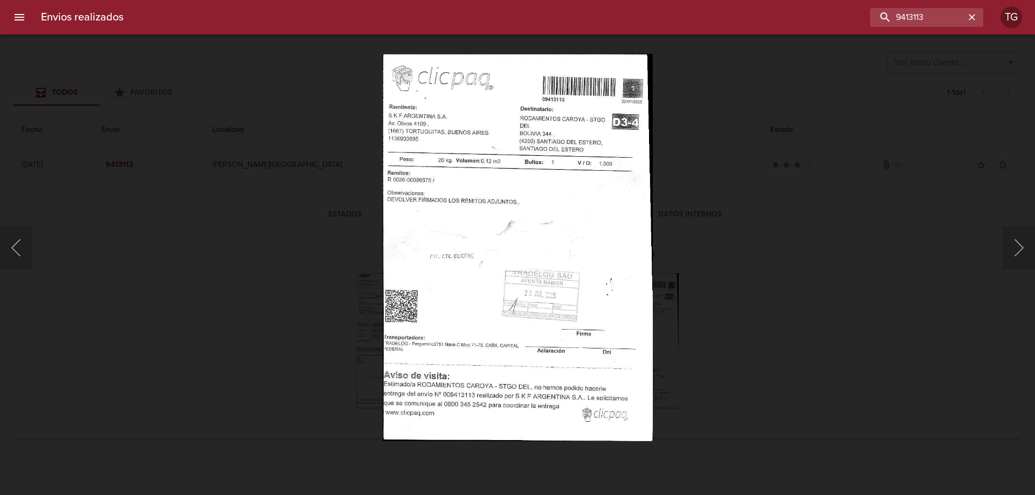
drag, startPoint x: 798, startPoint y: 258, endPoint x: 781, endPoint y: 259, distance: 16.2
click at [797, 260] on div "Lightbox" at bounding box center [517, 247] width 1035 height 495
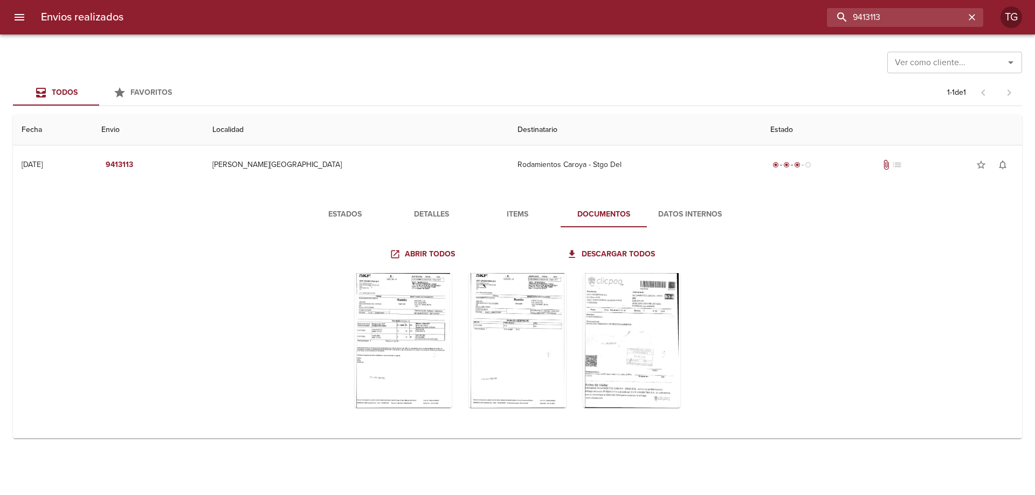
drag, startPoint x: 939, startPoint y: 12, endPoint x: 594, endPoint y: 13, distance: 344.9
click at [634, 12] on div "9413113" at bounding box center [557, 17] width 851 height 19
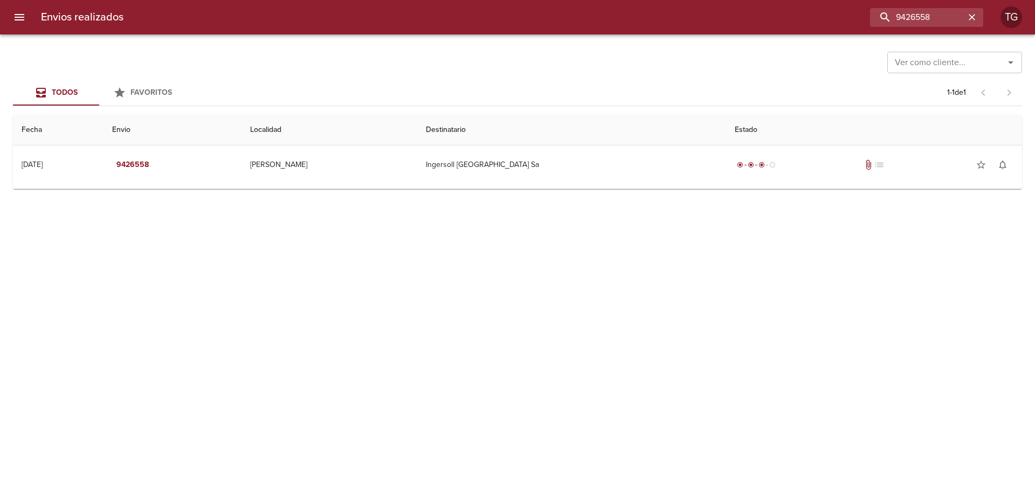
drag, startPoint x: 614, startPoint y: 157, endPoint x: 631, endPoint y: 188, distance: 35.2
click at [614, 157] on td "Ingersoll [GEOGRAPHIC_DATA] Sa" at bounding box center [571, 164] width 309 height 39
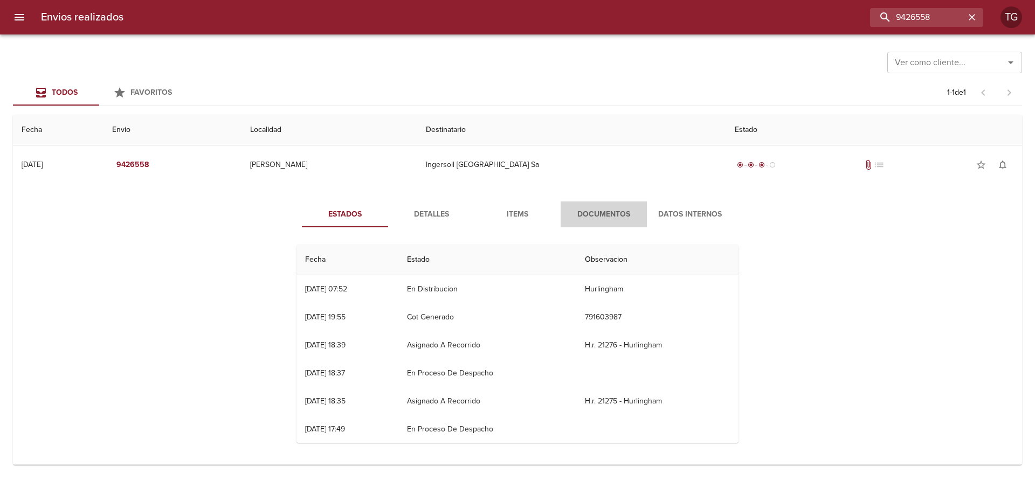
click at [597, 216] on span "Documentos" at bounding box center [603, 214] width 73 height 13
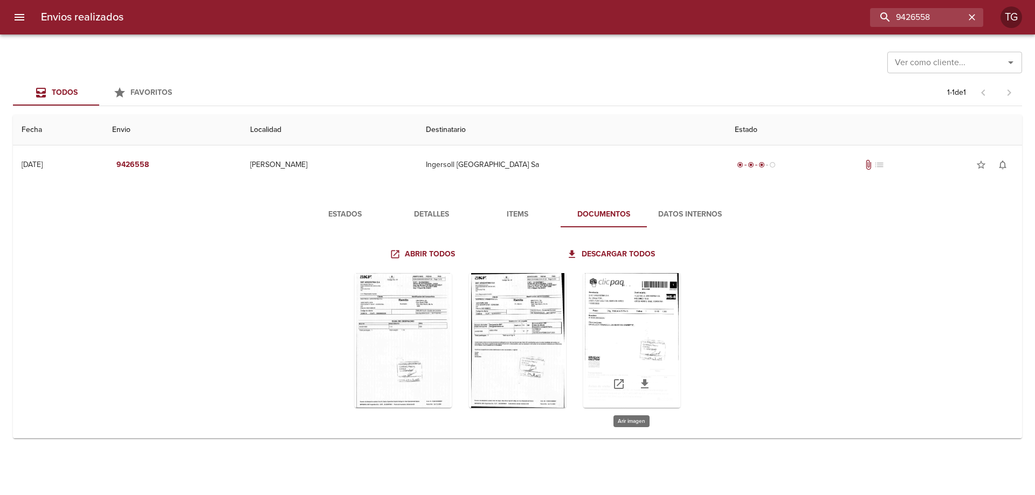
click at [635, 317] on div "Tabla de envíos del cliente" at bounding box center [631, 340] width 97 height 135
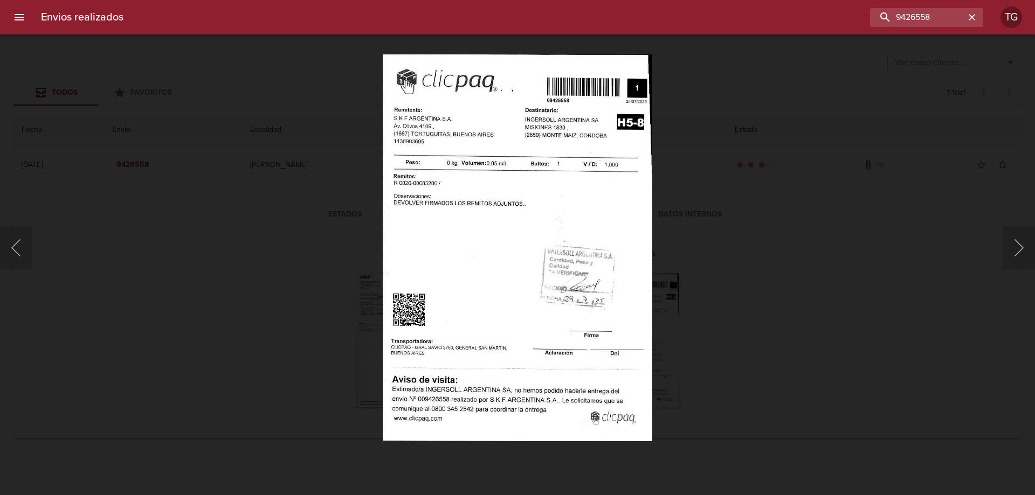
drag, startPoint x: 747, startPoint y: 259, endPoint x: 732, endPoint y: 272, distance: 20.2
click at [747, 262] on div "Lightbox" at bounding box center [517, 247] width 1035 height 495
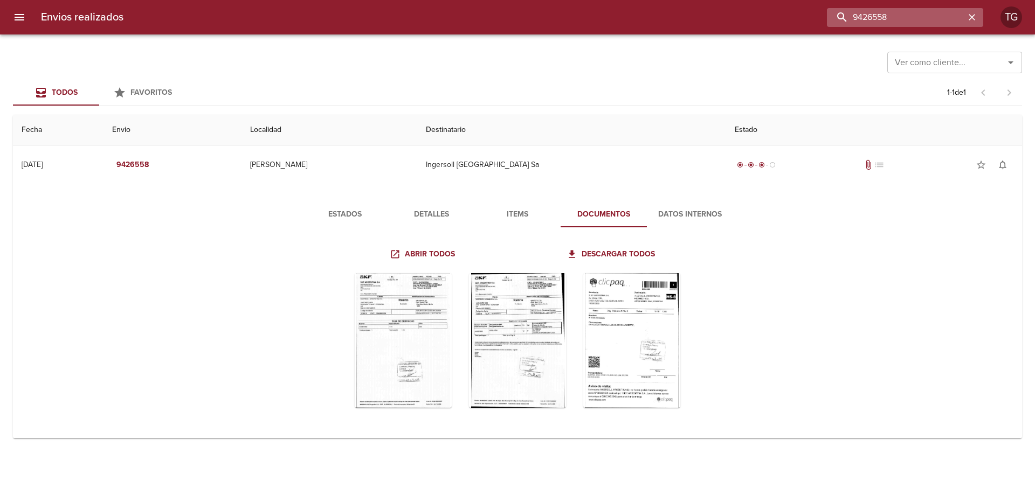
drag, startPoint x: 930, startPoint y: 17, endPoint x: 850, endPoint y: 13, distance: 79.8
click at [850, 13] on input "9426558" at bounding box center [896, 17] width 138 height 19
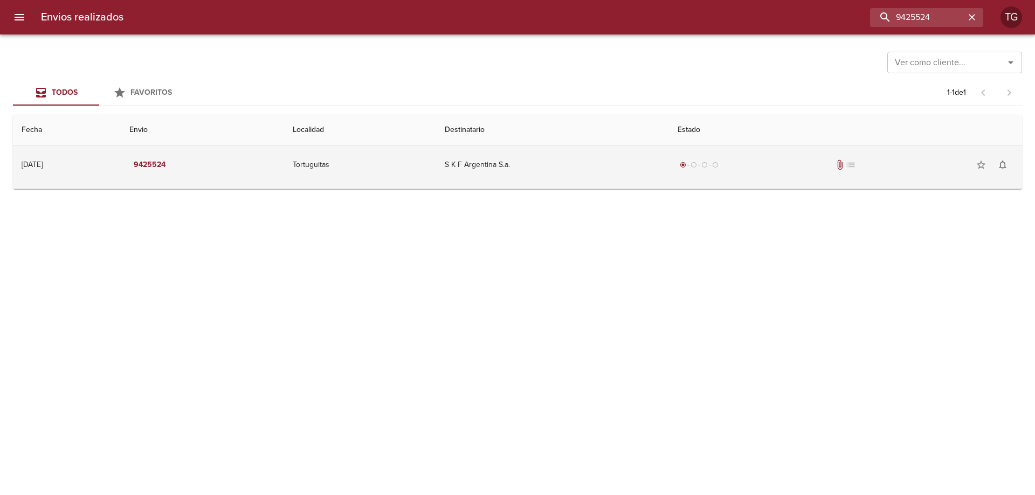
click at [763, 160] on div "radio_button_checked radio_button_unchecked radio_button_unchecked radio_button…" at bounding box center [845, 165] width 336 height 22
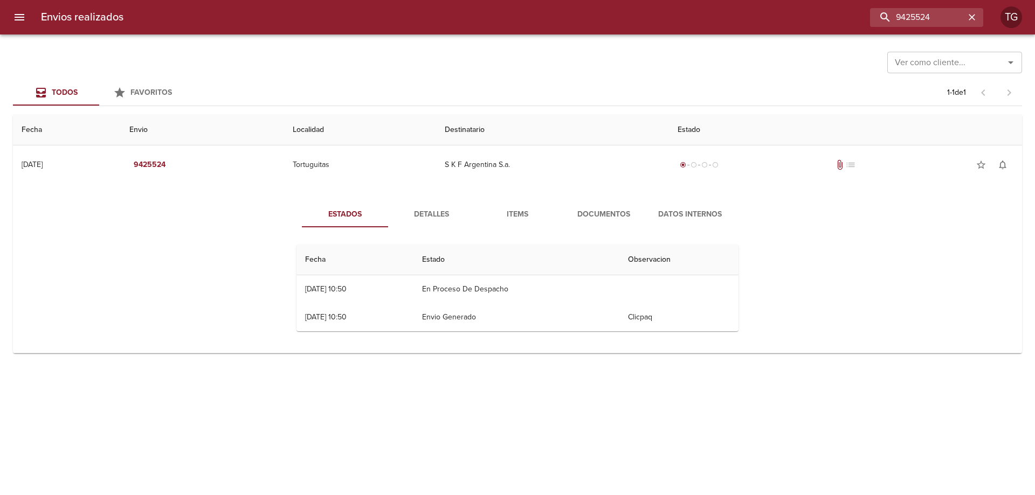
click at [618, 211] on span "Documentos" at bounding box center [603, 214] width 73 height 13
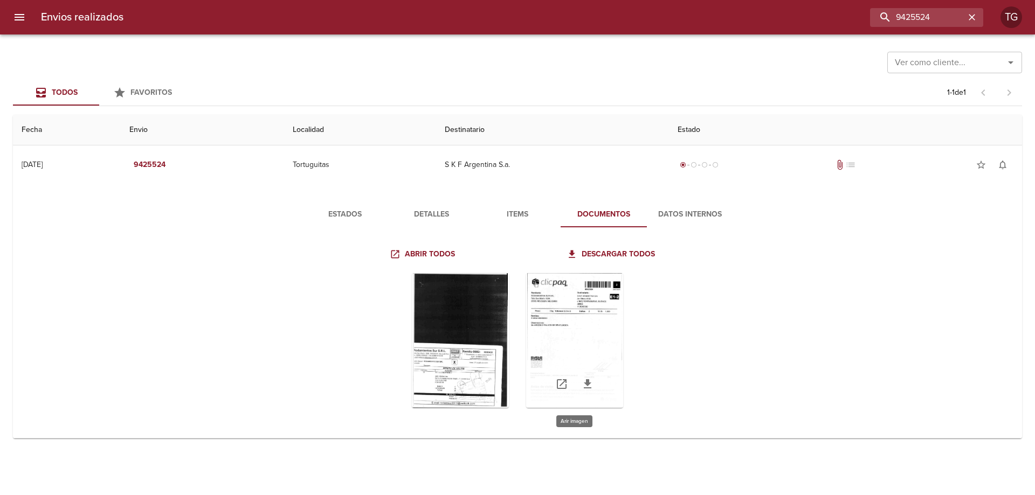
click at [558, 318] on div "Tabla de envíos del cliente" at bounding box center [574, 340] width 97 height 135
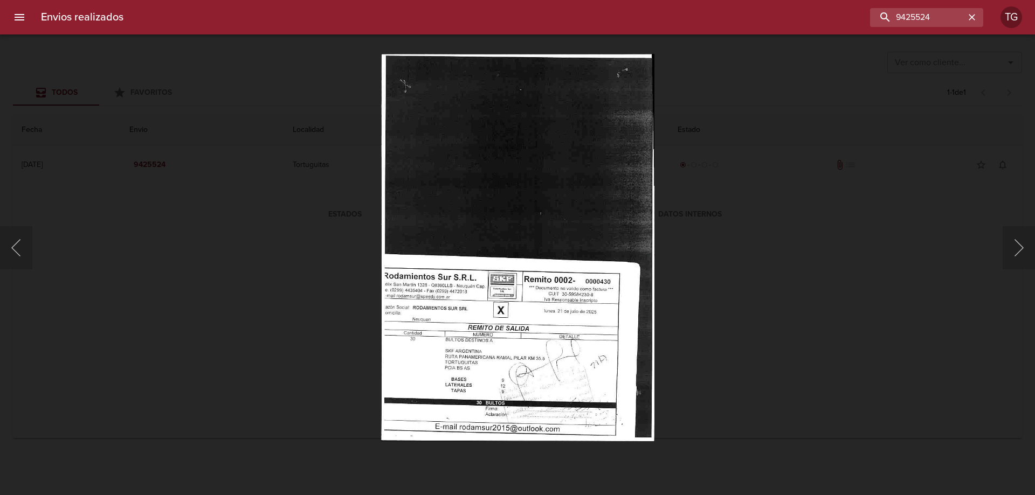
click at [766, 192] on div "Lightbox" at bounding box center [517, 247] width 1035 height 495
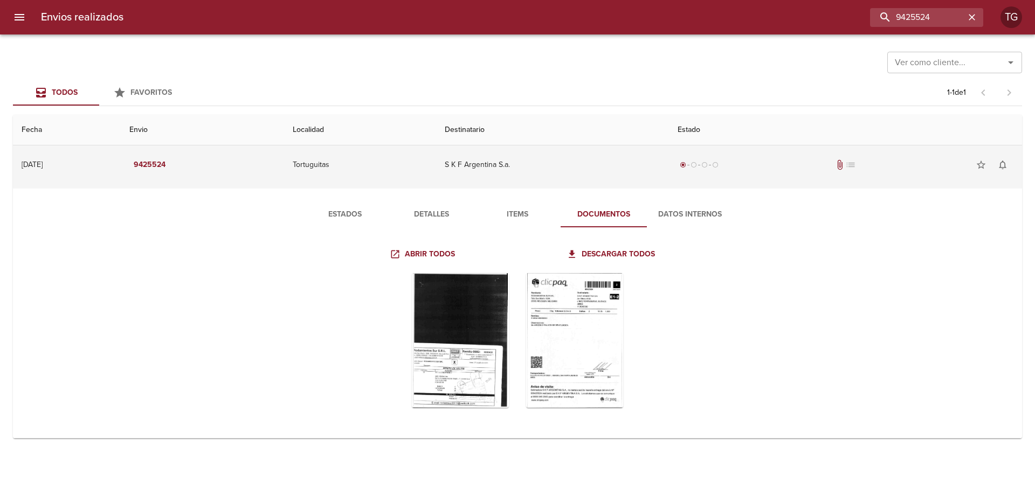
click at [416, 173] on td "Tortuguitas" at bounding box center [360, 164] width 152 height 39
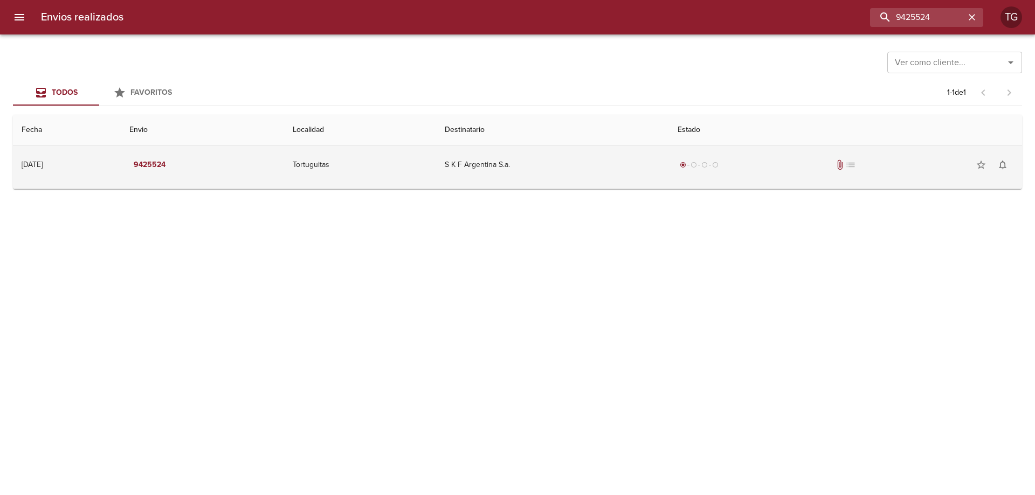
click at [416, 173] on td "Tortuguitas" at bounding box center [360, 164] width 152 height 39
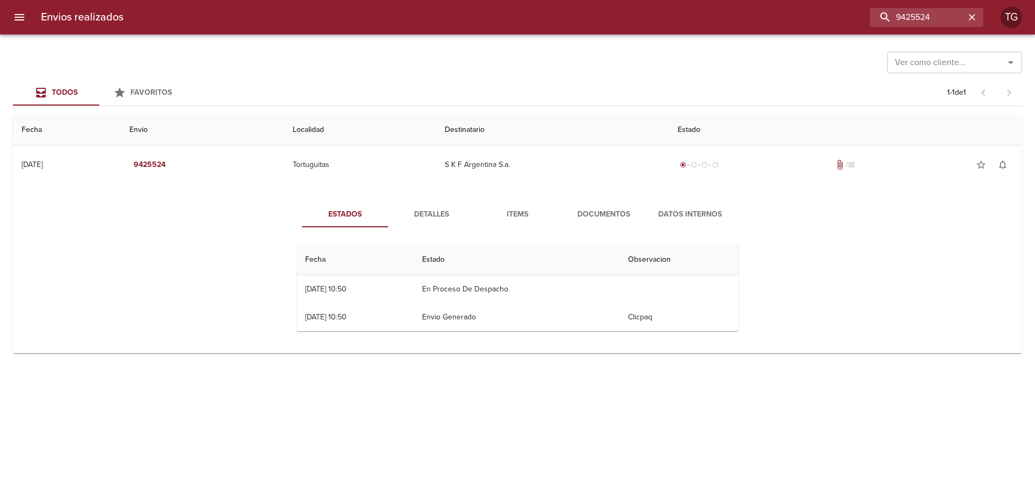
click at [448, 214] on span "Detalles" at bounding box center [430, 214] width 73 height 13
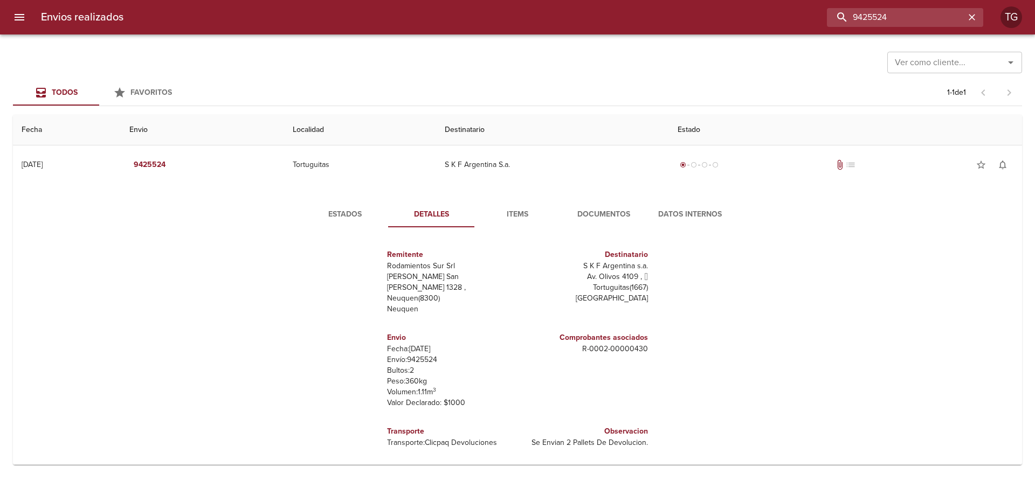
drag, startPoint x: 931, startPoint y: 18, endPoint x: 810, endPoint y: 38, distance: 122.3
click at [810, 0] on div "Envios realizados 9425524 TG Ver como cliente... Ver como cliente... Todos Favo…" at bounding box center [517, 0] width 1035 height 0
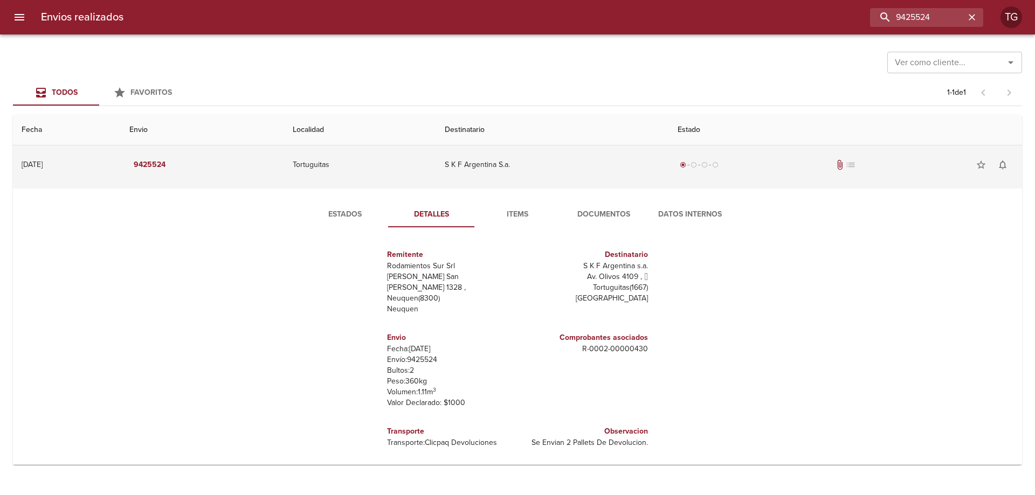
click at [537, 168] on td "S K F Argentina S.a." at bounding box center [552, 164] width 233 height 39
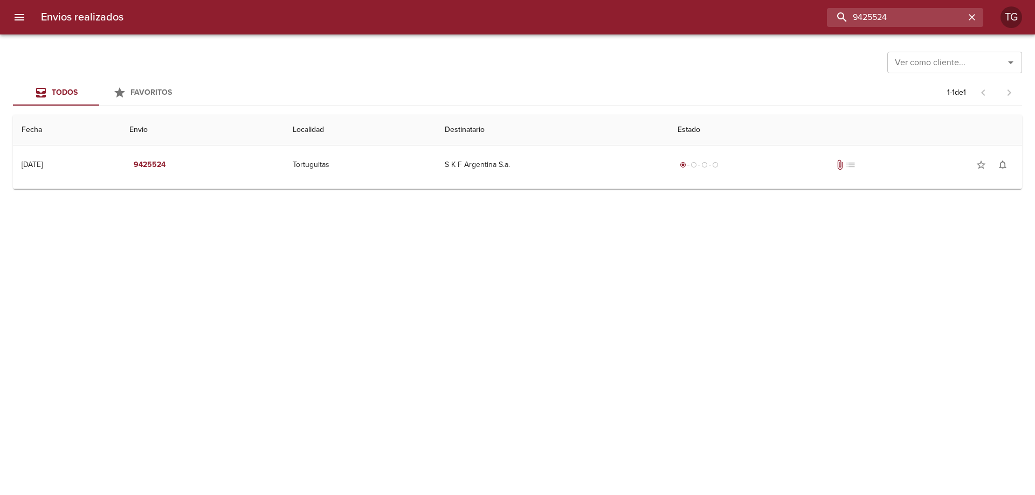
drag, startPoint x: 940, startPoint y: 13, endPoint x: 491, endPoint y: -14, distance: 449.7
click at [491, 0] on html "Envios realizados 9425524 TG Ver como cliente... Ver como cliente... Todos Favo…" at bounding box center [517, 0] width 1035 height 0
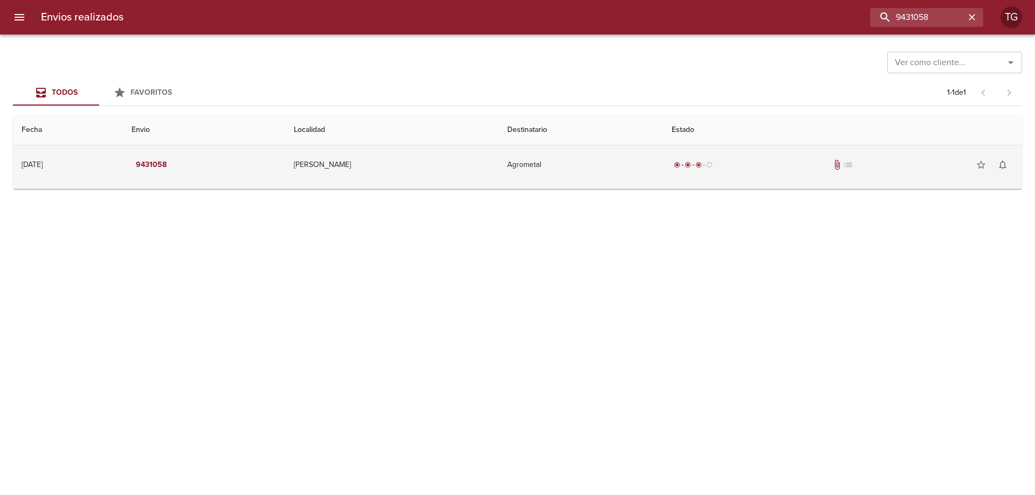
click at [777, 154] on td "radio_button_checked radio_button_checked radio_button_checked radio_button_unc…" at bounding box center [842, 164] width 359 height 39
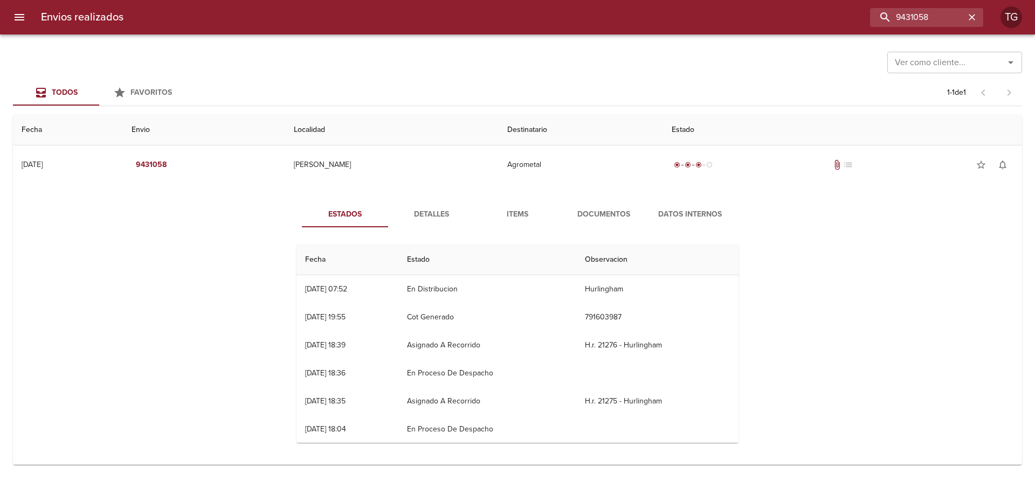
drag, startPoint x: 567, startPoint y: 213, endPoint x: 573, endPoint y: 213, distance: 5.9
click at [567, 213] on span "Documentos" at bounding box center [603, 214] width 73 height 13
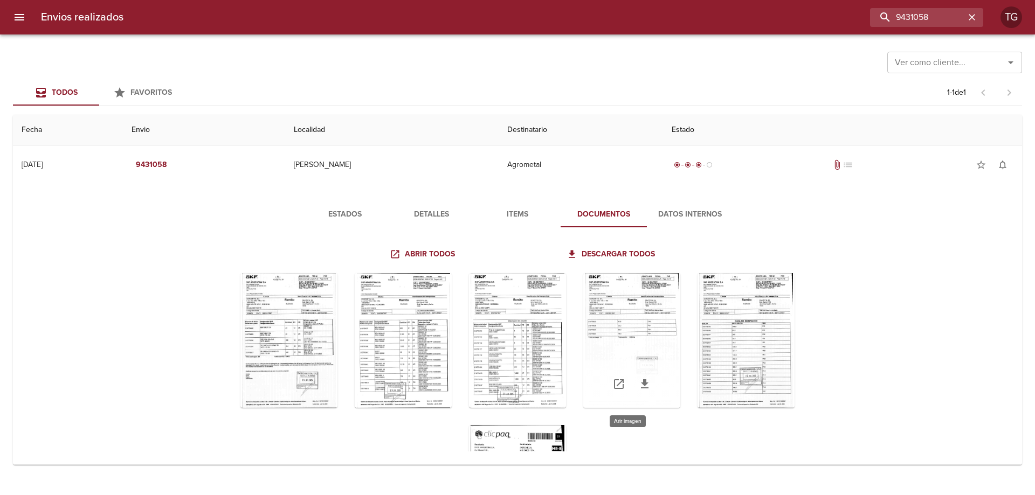
click at [660, 328] on div "Tabla de envíos del cliente" at bounding box center [631, 340] width 97 height 135
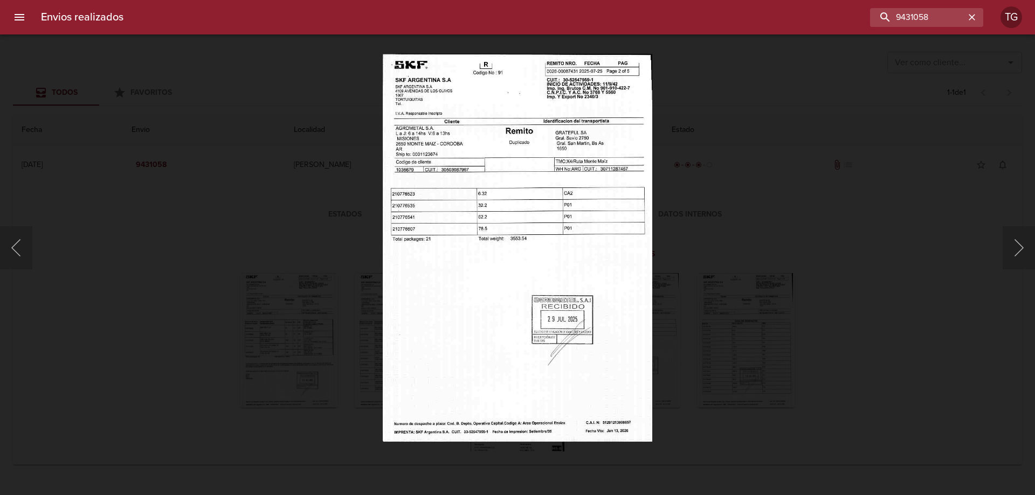
click at [705, 311] on div "Lightbox" at bounding box center [517, 247] width 1035 height 495
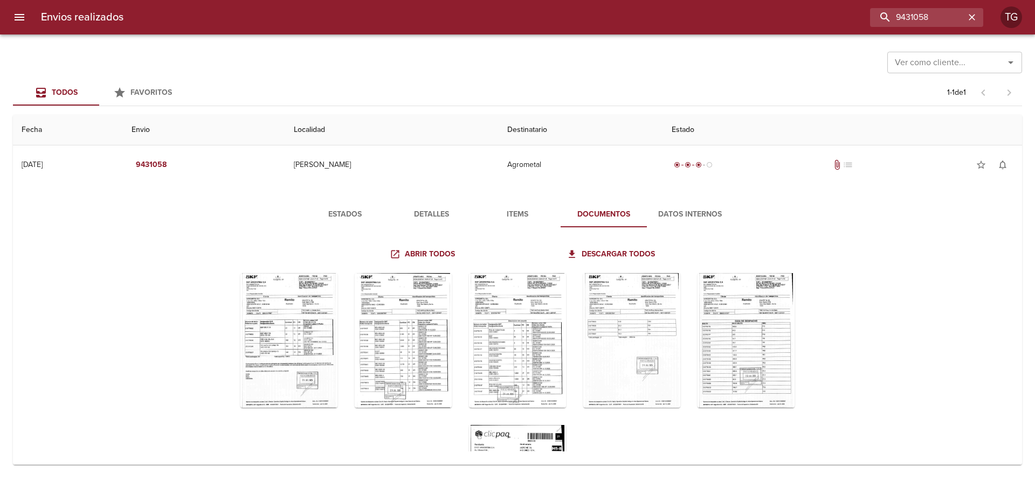
scroll to position [117, 0]
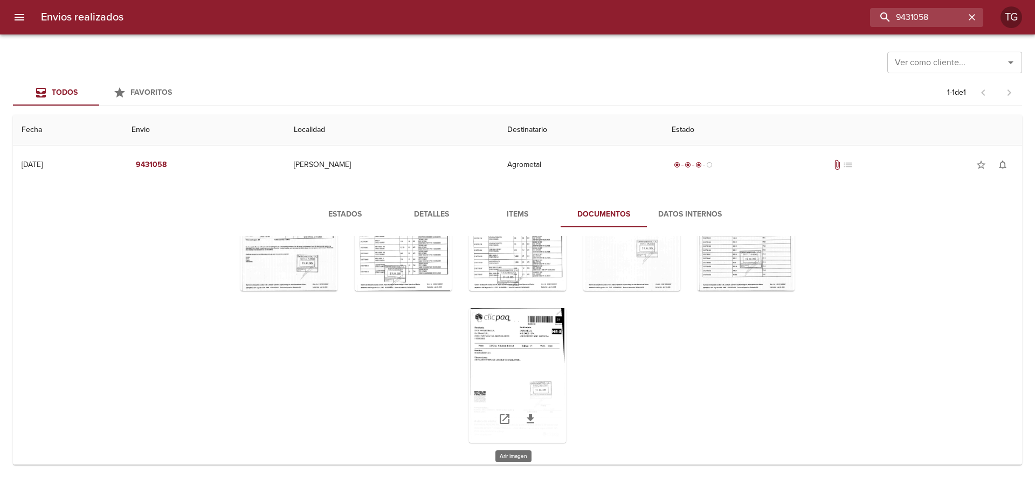
click at [501, 350] on div "Tabla de envíos del cliente" at bounding box center [517, 375] width 97 height 135
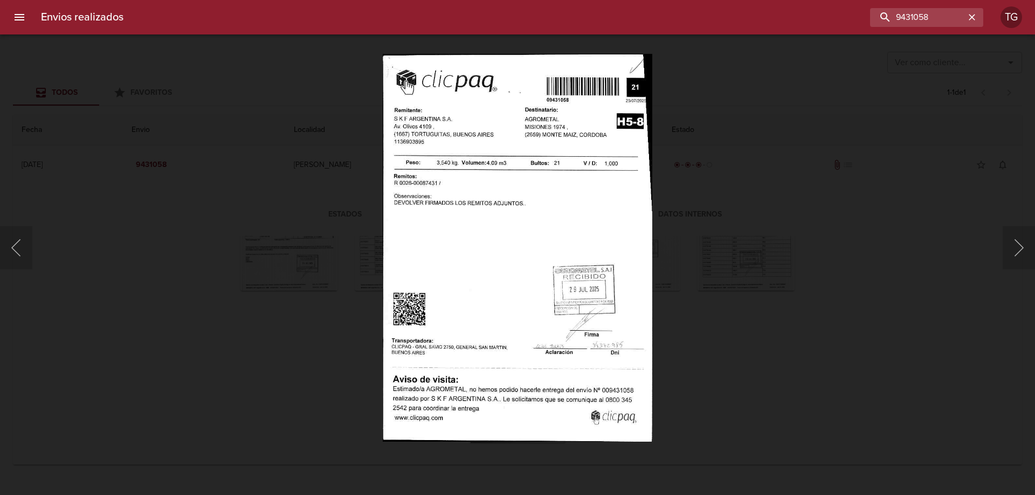
click at [904, 100] on div "Lightbox" at bounding box center [517, 247] width 1035 height 495
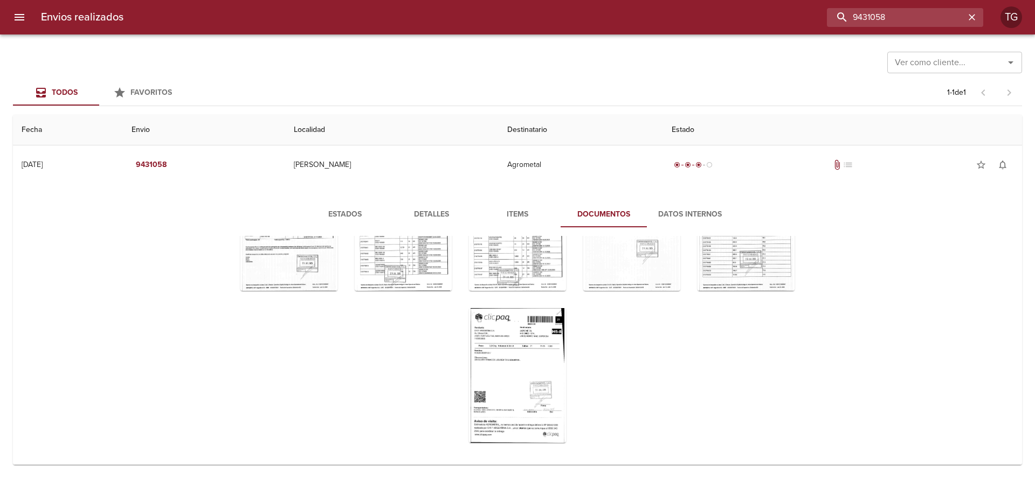
drag, startPoint x: 928, startPoint y: 16, endPoint x: 794, endPoint y: 12, distance: 134.2
click at [794, 12] on div "9431058" at bounding box center [557, 17] width 851 height 19
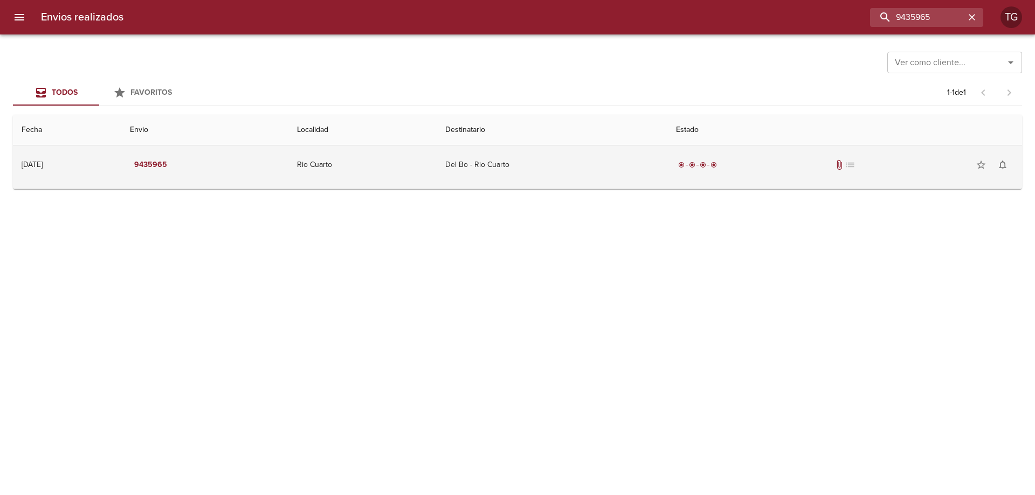
click at [566, 172] on td "Del Bo - Rio Cuarto" at bounding box center [551, 164] width 231 height 39
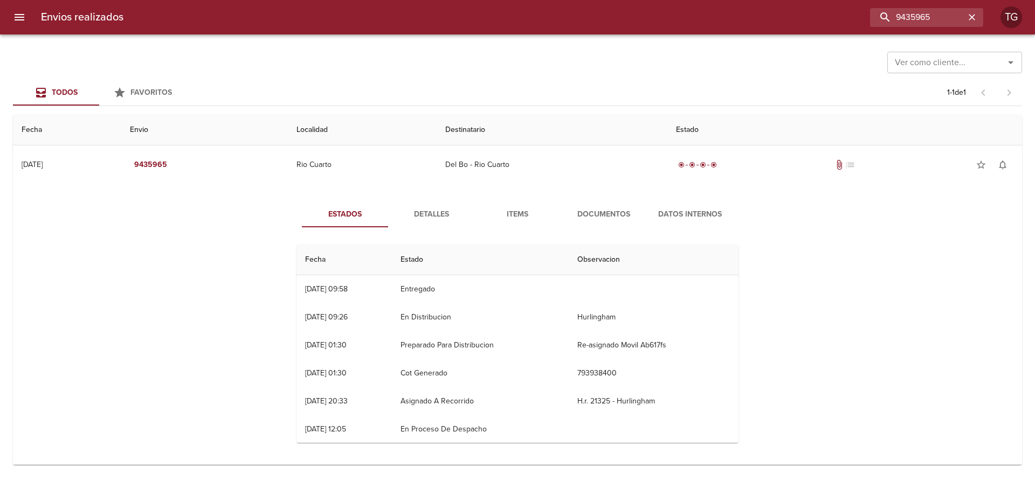
click at [591, 219] on span "Documentos" at bounding box center [603, 214] width 73 height 13
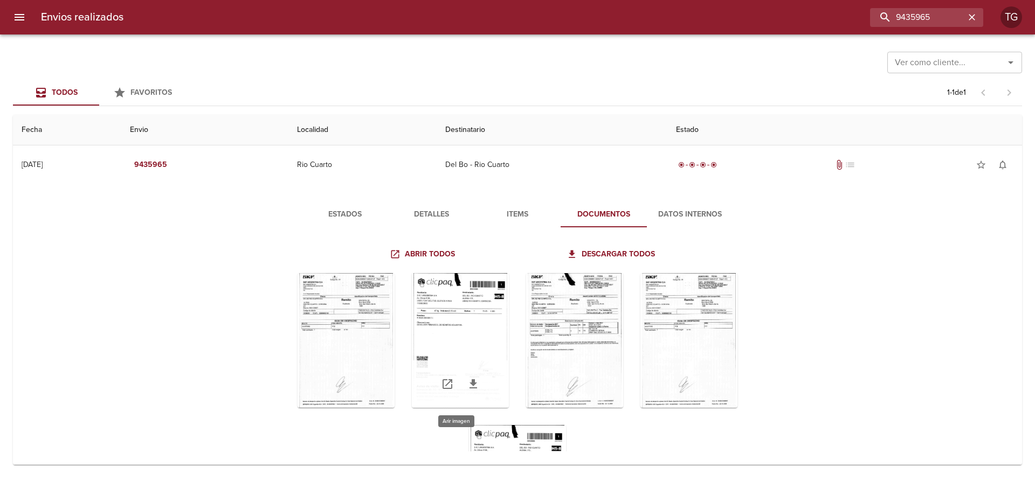
click at [462, 332] on div "Tabla de envíos del cliente" at bounding box center [460, 340] width 97 height 135
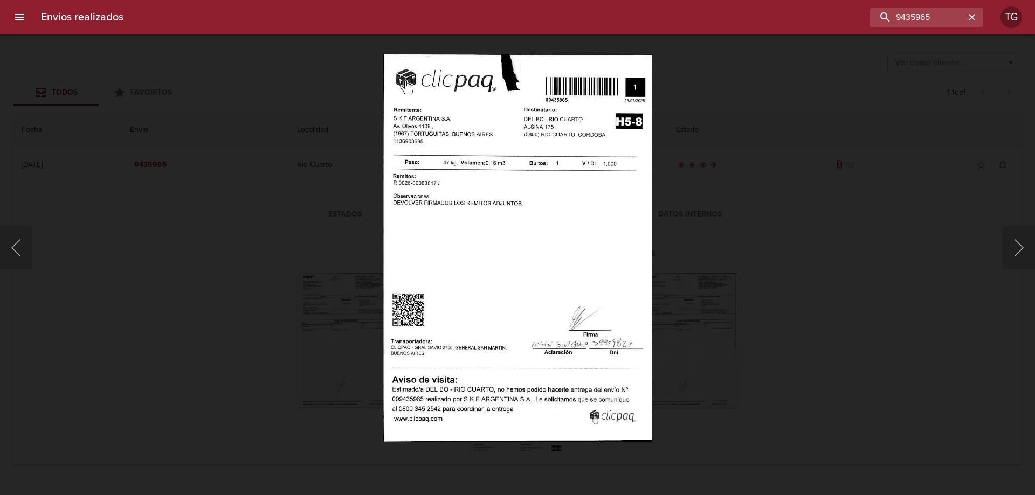
click at [722, 240] on div "Lightbox" at bounding box center [517, 247] width 1035 height 495
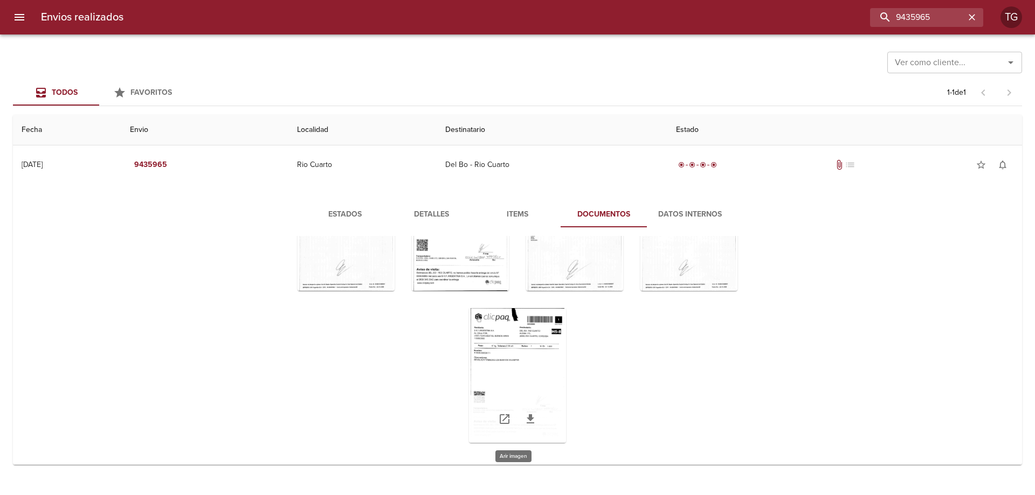
click at [523, 330] on div "Tabla de envíos del cliente" at bounding box center [517, 375] width 97 height 135
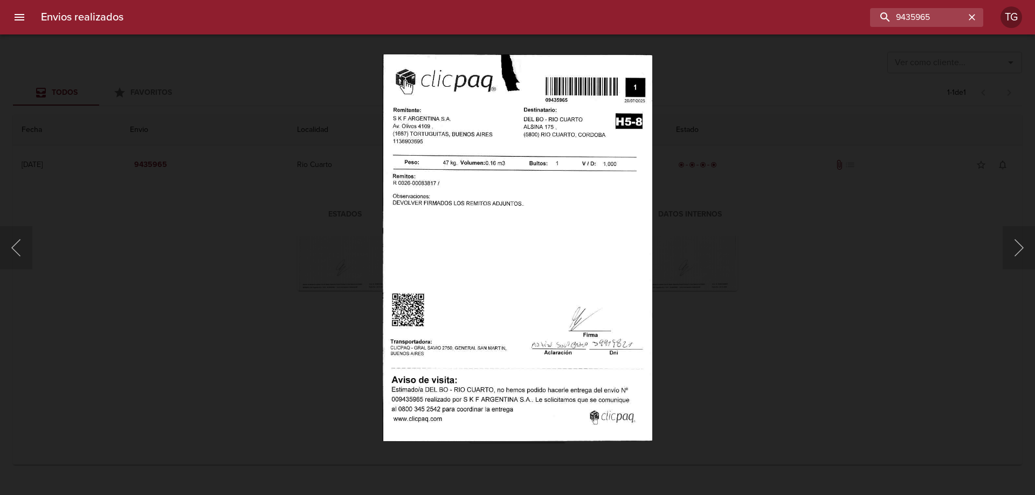
click at [801, 336] on div "Lightbox" at bounding box center [517, 247] width 1035 height 495
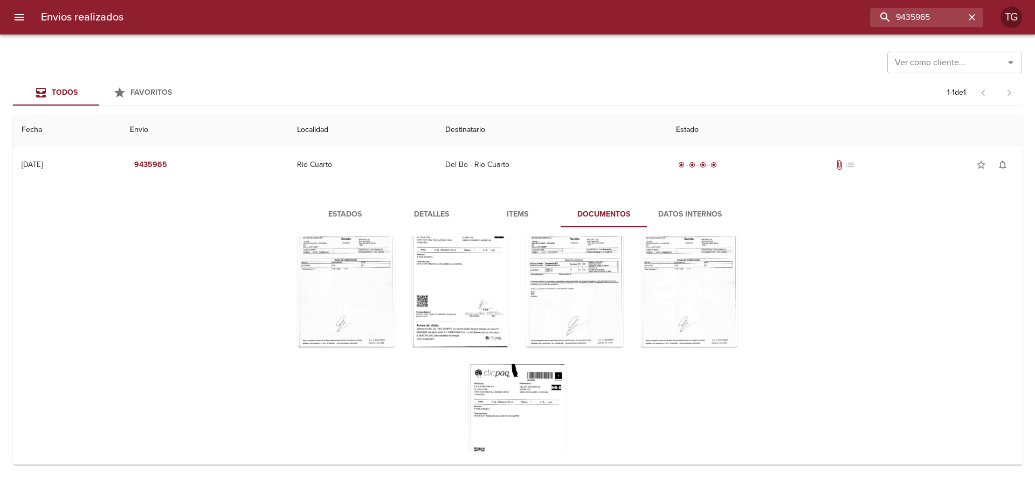
scroll to position [0, 0]
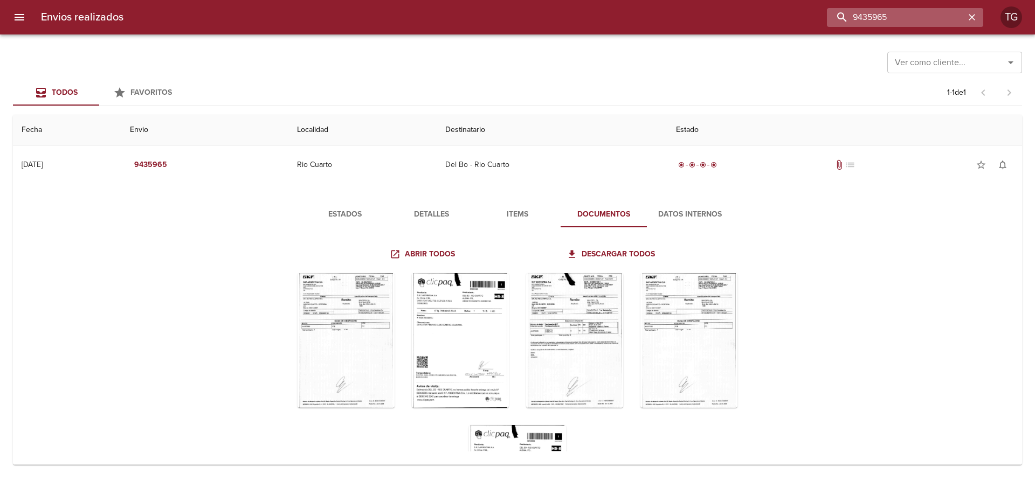
drag, startPoint x: 941, startPoint y: 16, endPoint x: 869, endPoint y: 16, distance: 71.7
click at [869, 16] on input "9435965" at bounding box center [896, 17] width 138 height 19
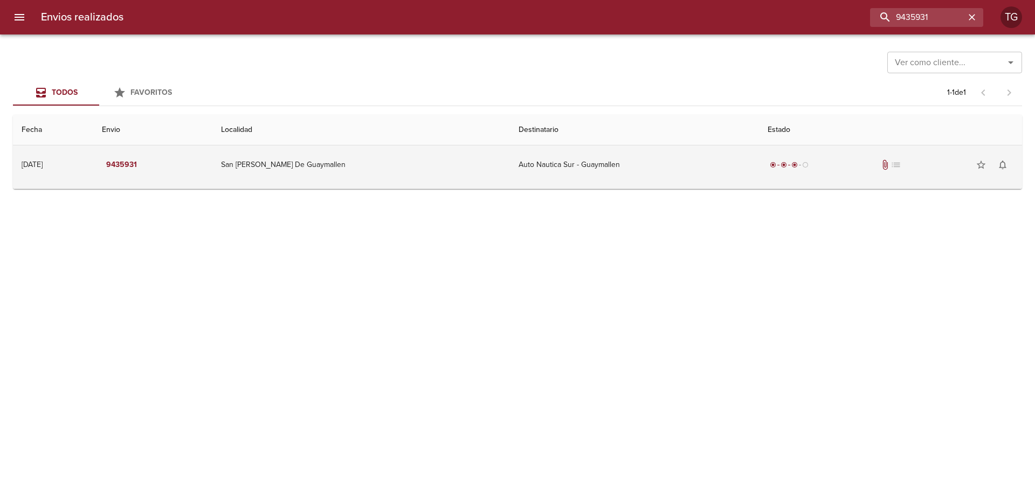
drag, startPoint x: 706, startPoint y: 155, endPoint x: 704, endPoint y: 165, distance: 10.4
click at [705, 155] on td "Auto Nautica Sur - Guaymallen" at bounding box center [634, 164] width 249 height 39
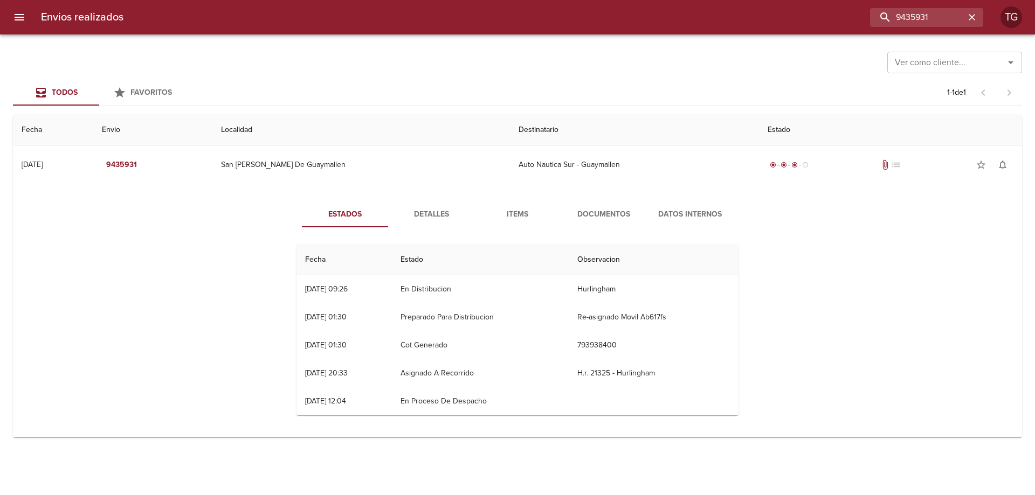
click at [626, 214] on span "Documentos" at bounding box center [603, 214] width 73 height 13
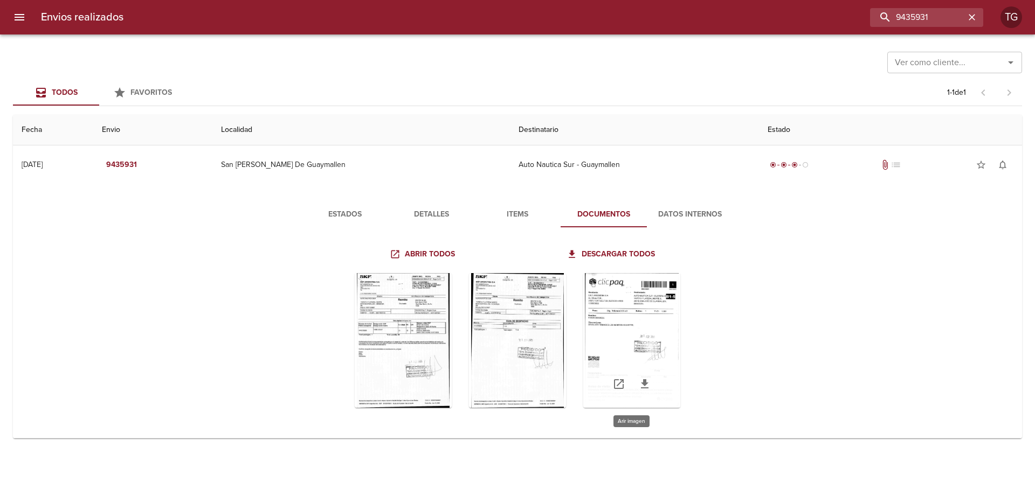
click at [641, 306] on div "Tabla de envíos del cliente" at bounding box center [631, 340] width 97 height 135
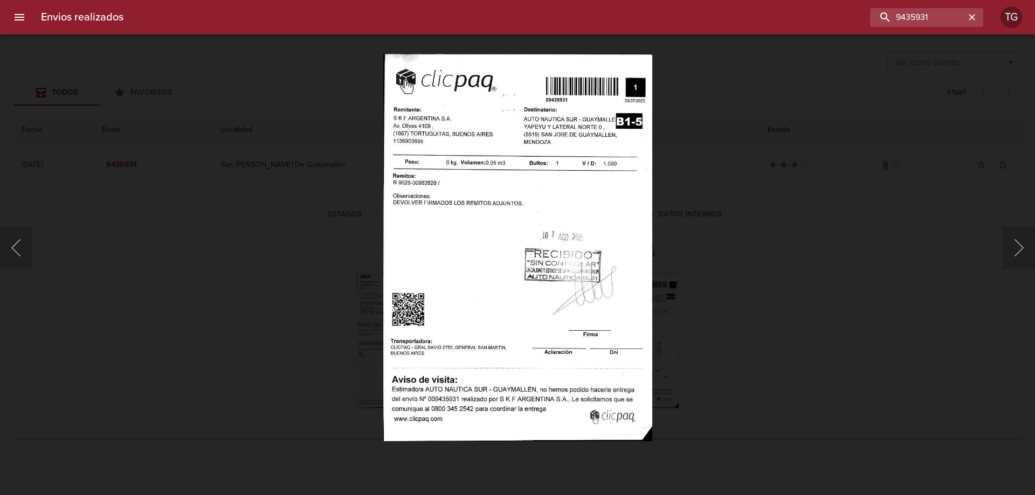
click at [807, 245] on div "Lightbox" at bounding box center [517, 247] width 1035 height 495
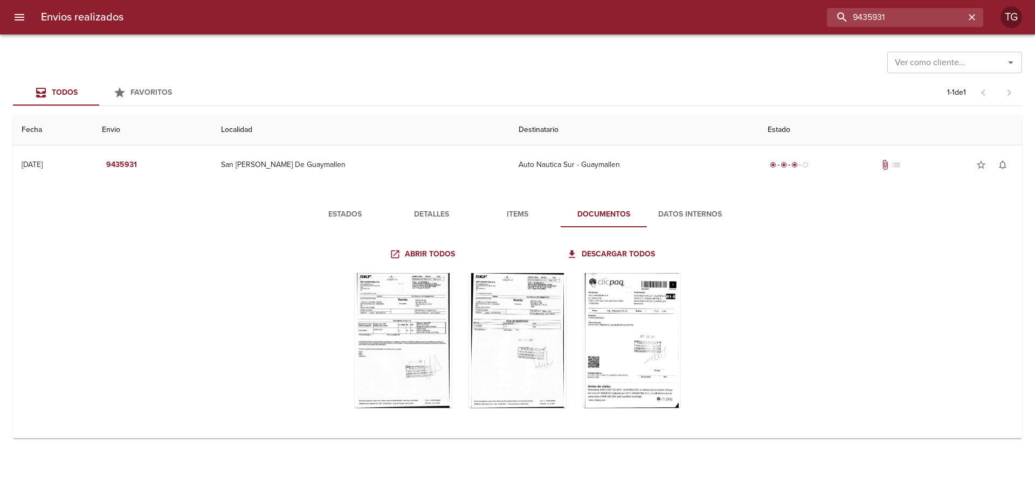
drag, startPoint x: 798, startPoint y: 24, endPoint x: 759, endPoint y: 23, distance: 38.8
click at [759, 23] on div "9435931" at bounding box center [557, 17] width 851 height 19
type input "9435646"
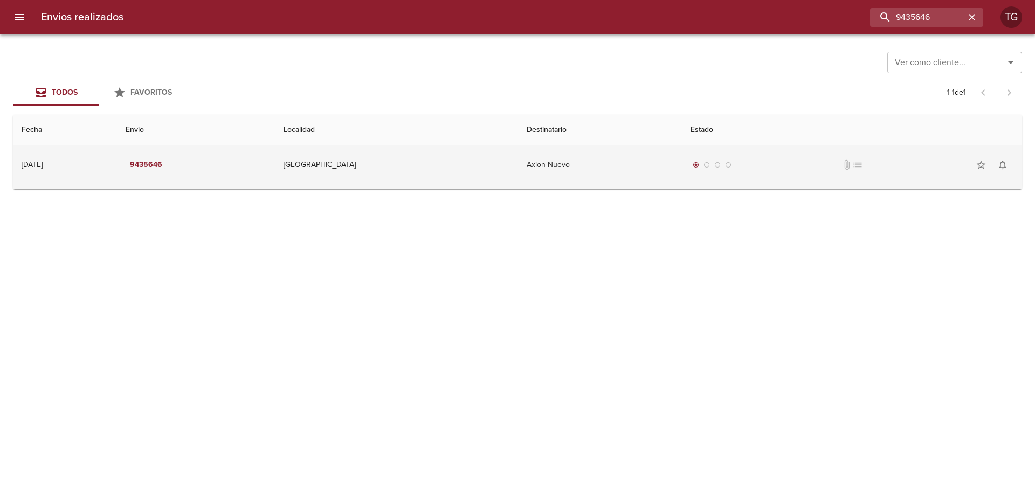
click at [759, 169] on div "radio_button_checked radio_button_unchecked radio_button_unchecked radio_button…" at bounding box center [851, 165] width 323 height 22
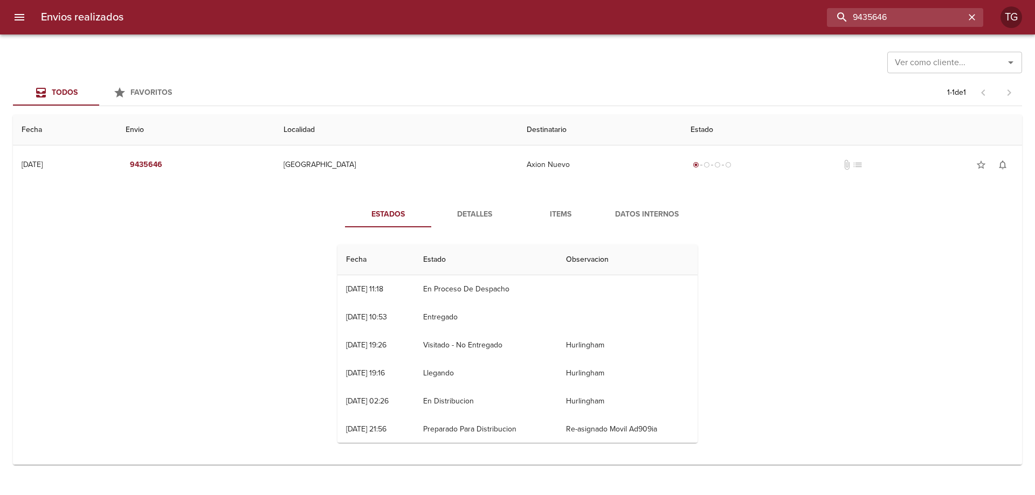
drag, startPoint x: 924, startPoint y: 16, endPoint x: 764, endPoint y: 0, distance: 160.8
click at [764, 0] on div "Envios realizados 9435646 TG" at bounding box center [517, 17] width 1035 height 34
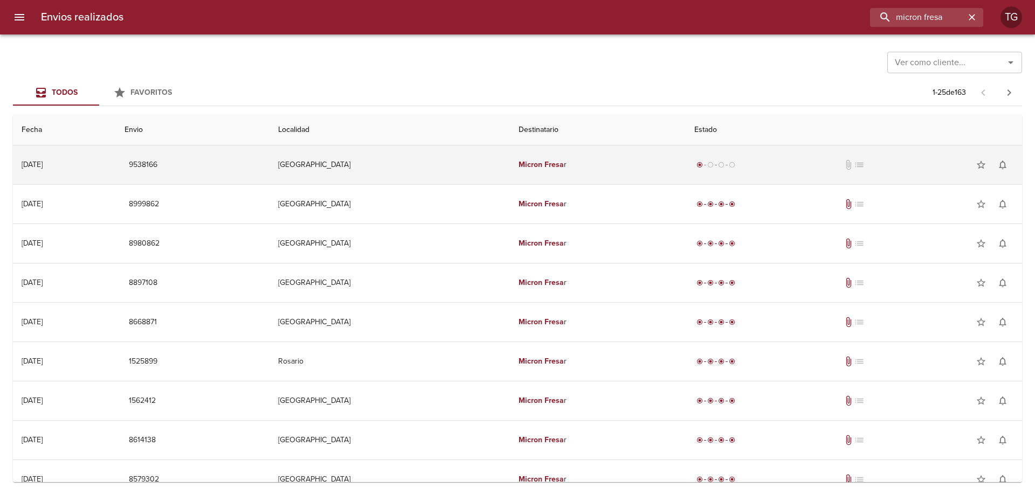
click at [116, 162] on td "[DATE] [DATE]" at bounding box center [64, 164] width 103 height 39
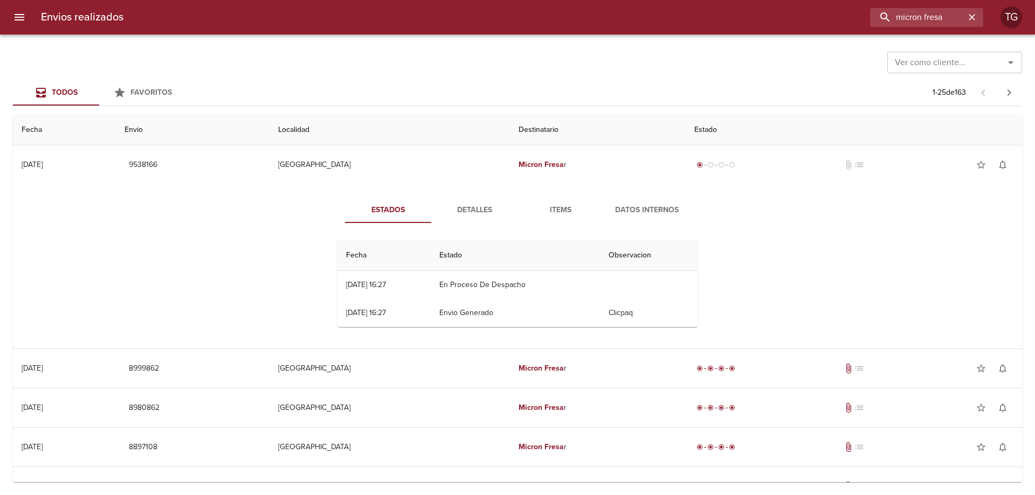
click at [482, 215] on span "Detalles" at bounding box center [474, 210] width 73 height 13
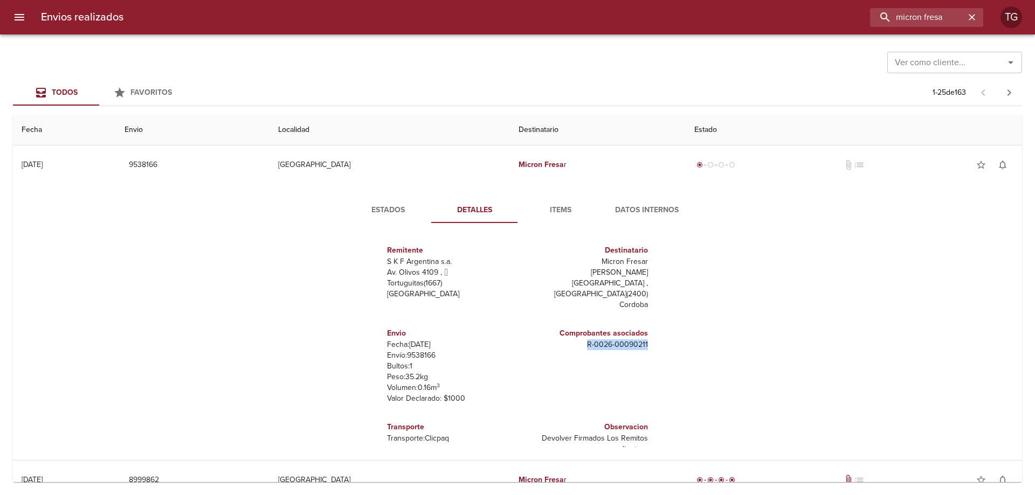
drag, startPoint x: 580, startPoint y: 334, endPoint x: 641, endPoint y: 334, distance: 60.9
click at [641, 334] on div "Comprobantes asociados R - 0026 - 00090211" at bounding box center [584, 366] width 135 height 94
copy p "R - 0026 - 00090211"
click at [953, 18] on input "micron fresa" at bounding box center [896, 17] width 138 height 19
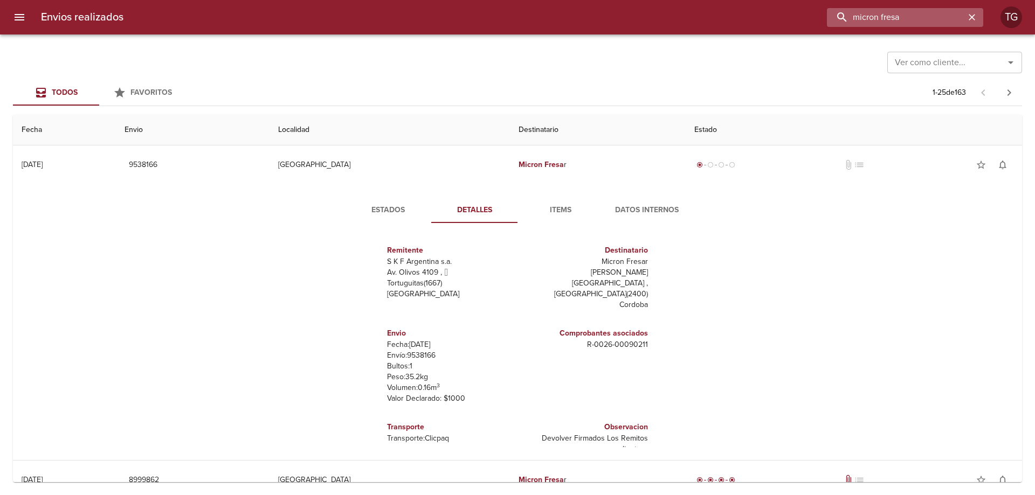
click at [953, 18] on input "micron fresa" at bounding box center [896, 17] width 138 height 19
paste input "90210"
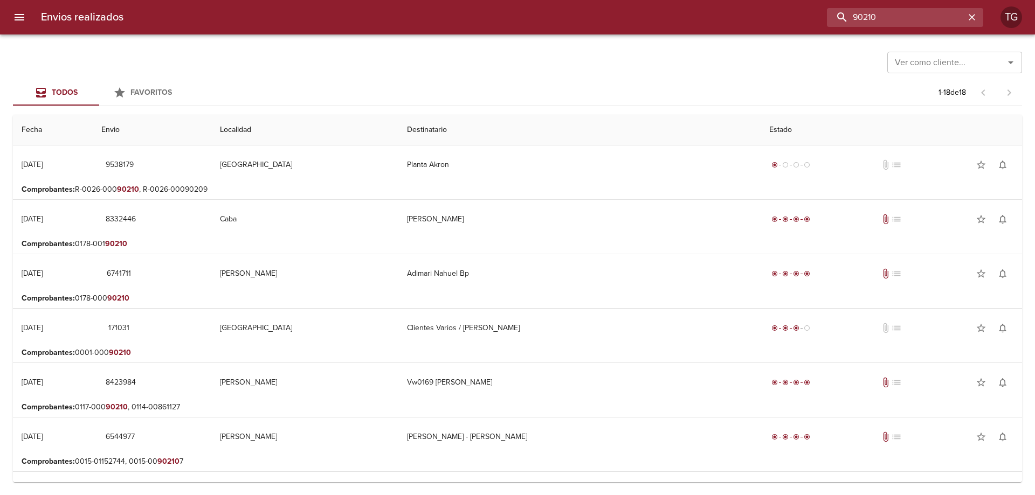
drag, startPoint x: 876, startPoint y: 16, endPoint x: 728, endPoint y: 13, distance: 148.2
click at [660, 15] on div "90210" at bounding box center [557, 17] width 851 height 19
paste input "89522"
type input "89522"
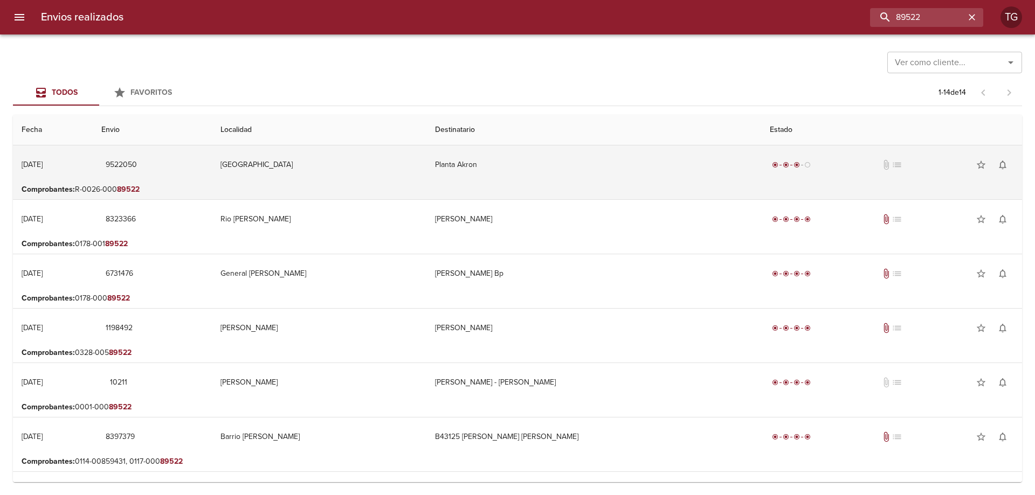
click at [664, 168] on td "Planta Akron" at bounding box center [593, 164] width 335 height 39
